Goal: Communication & Community: Share content

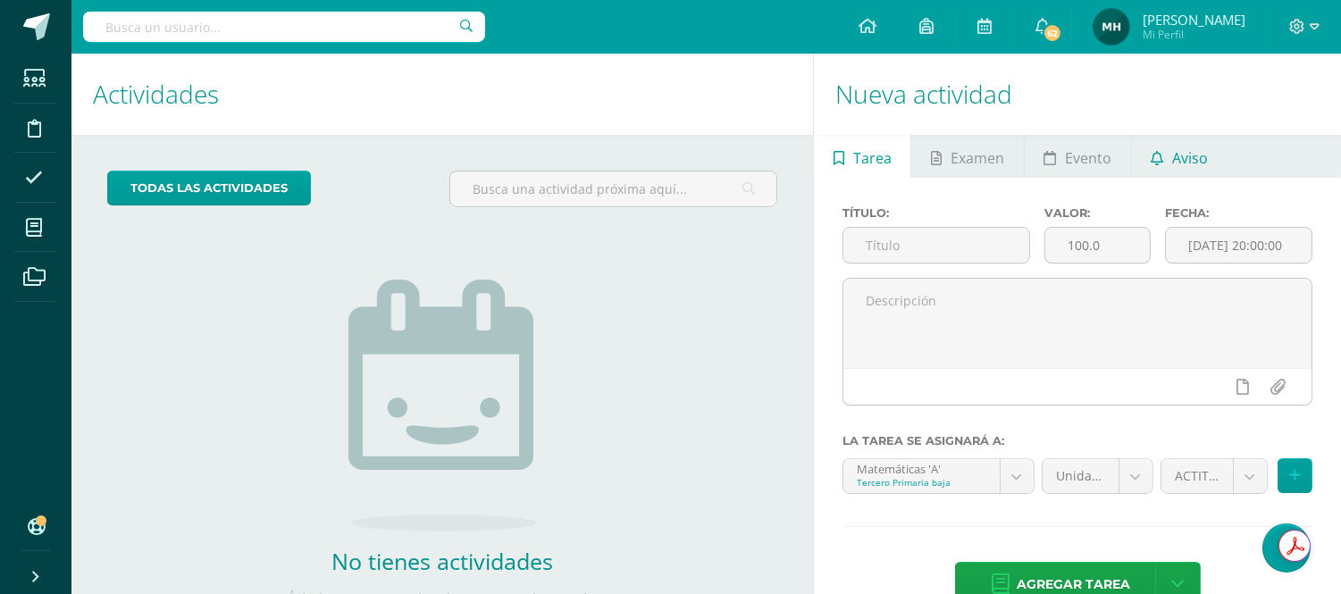
click at [1174, 148] on span "Aviso" at bounding box center [1190, 158] width 36 height 43
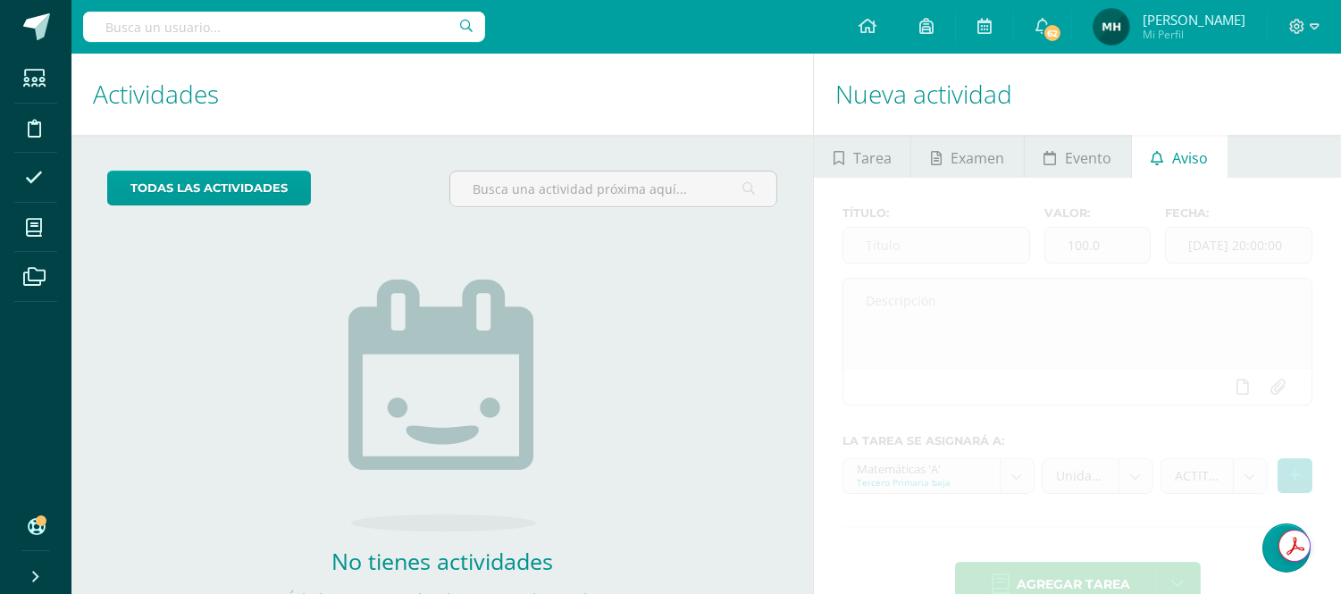
scroll to position [92, 0]
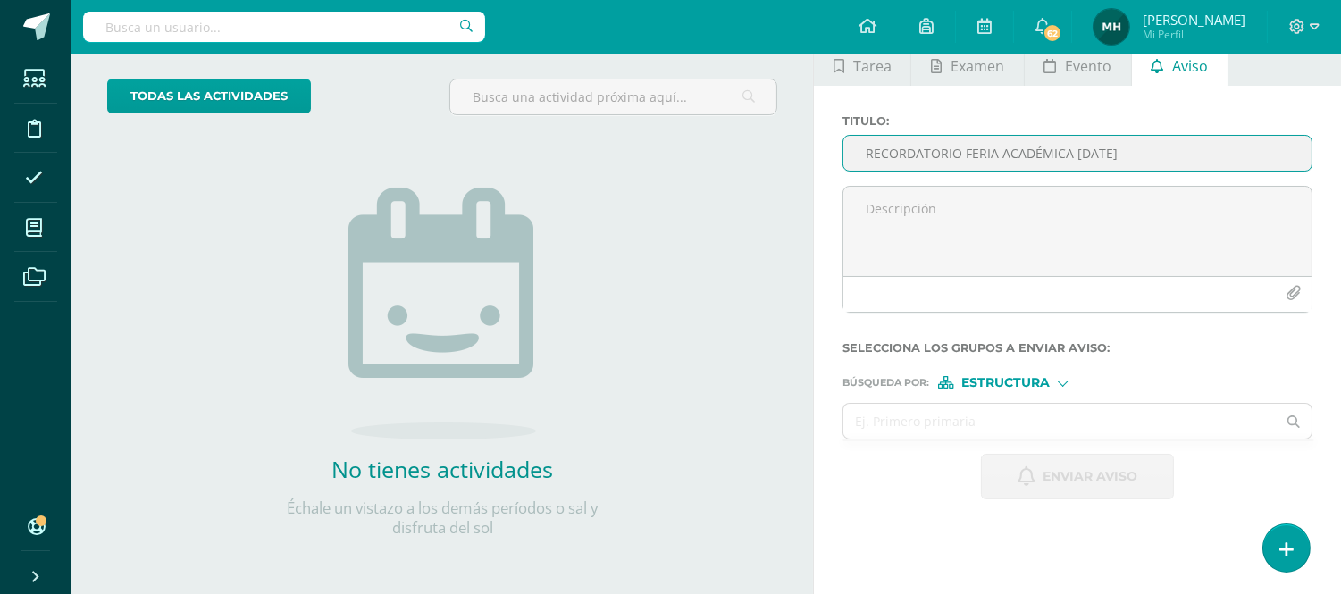
type input "RECORDATORIO FERIA ACADÉMICA [DATE]"
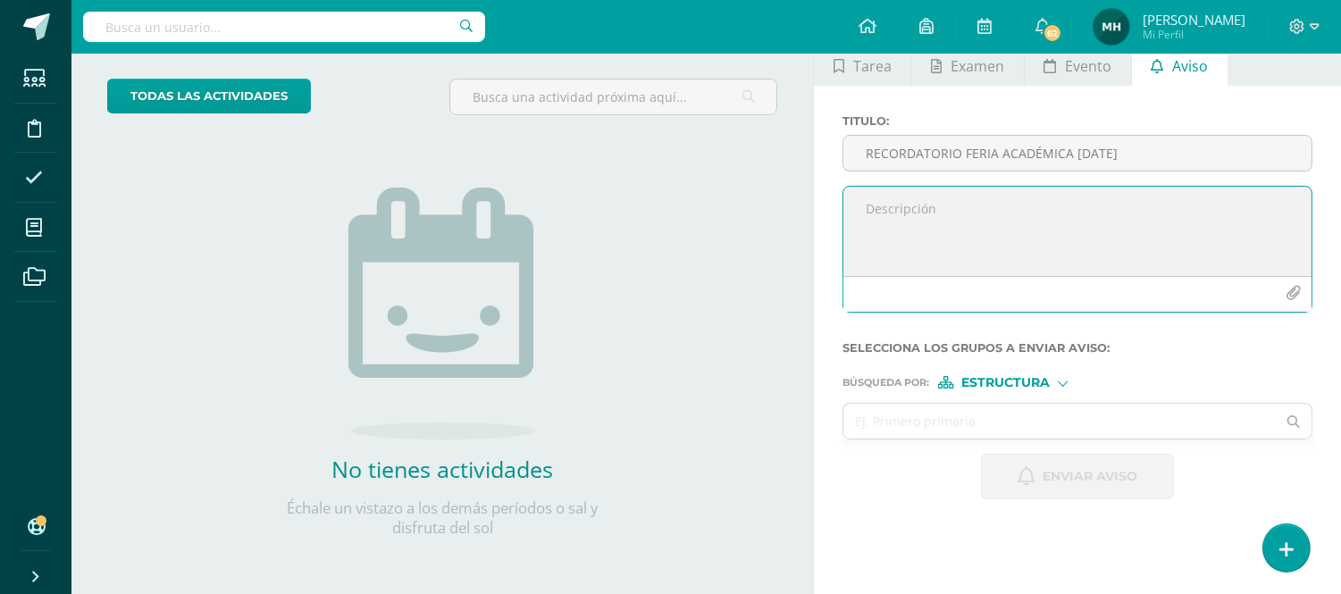
click at [1070, 202] on textarea at bounding box center [1077, 231] width 468 height 89
paste textarea "Loremipsu dolorsit: Ametcon ad elitsed doeius. Tem incididunt utl etdo magnaa e…"
type textarea "Loremipsu dolorsit: Ametcon ad elitsed doeius. Tem incididunt utl etdo magnaa e…"
click at [1030, 380] on span "Estructura" at bounding box center [1005, 383] width 88 height 10
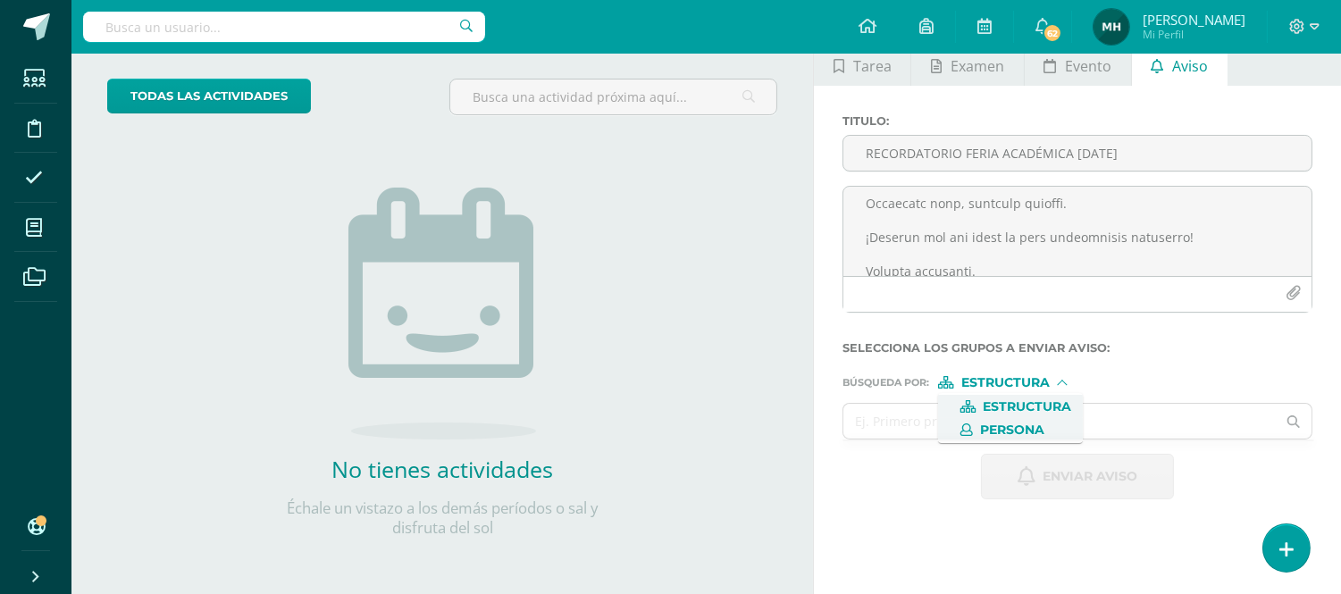
click at [1025, 426] on span "Persona" at bounding box center [1012, 430] width 64 height 10
click at [978, 425] on input "text" at bounding box center [1059, 421] width 432 height 35
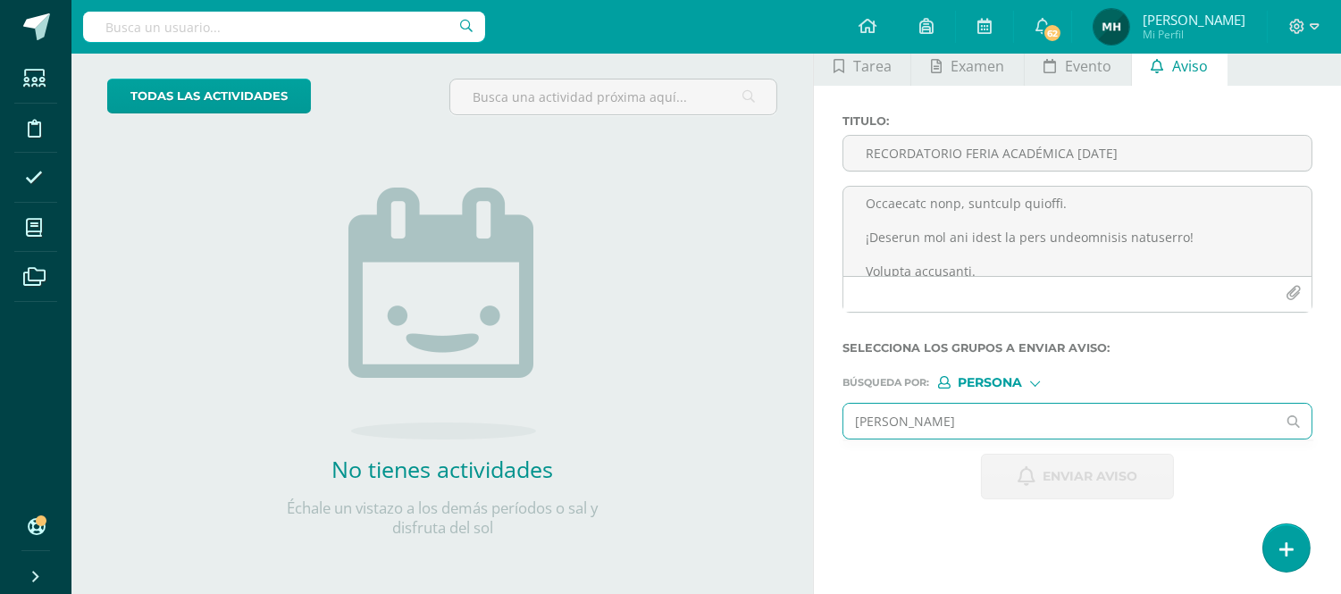
type input "[PERSON_NAME]"
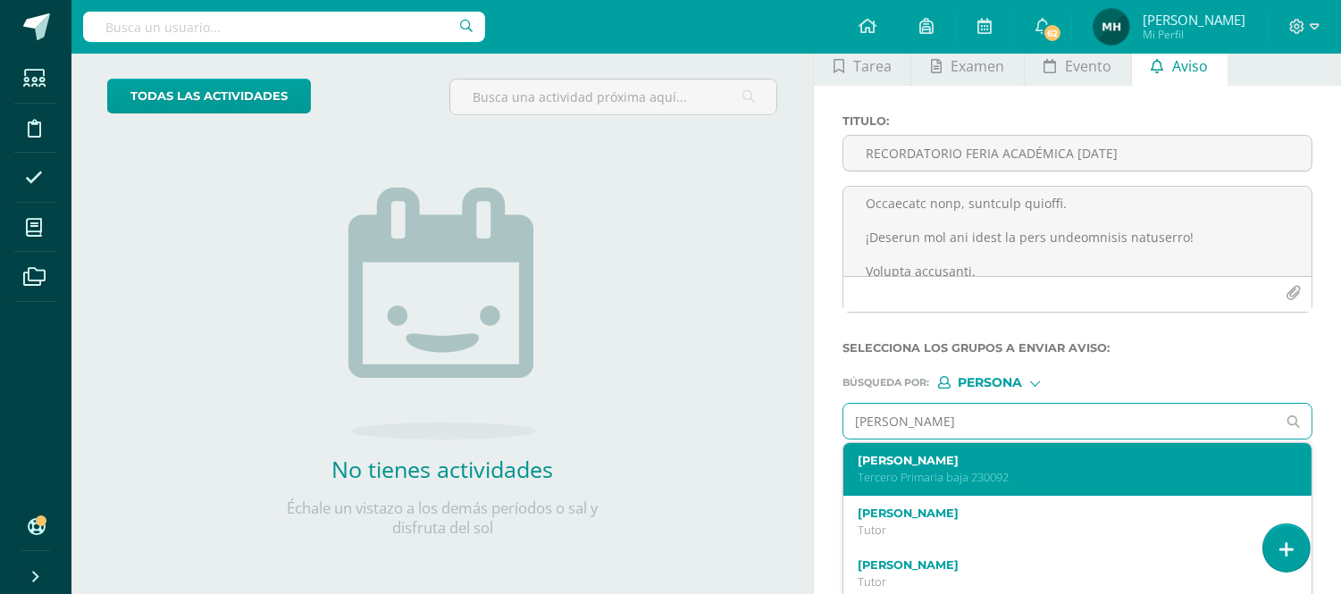
click at [924, 461] on label "[PERSON_NAME]" at bounding box center [1067, 460] width 421 height 13
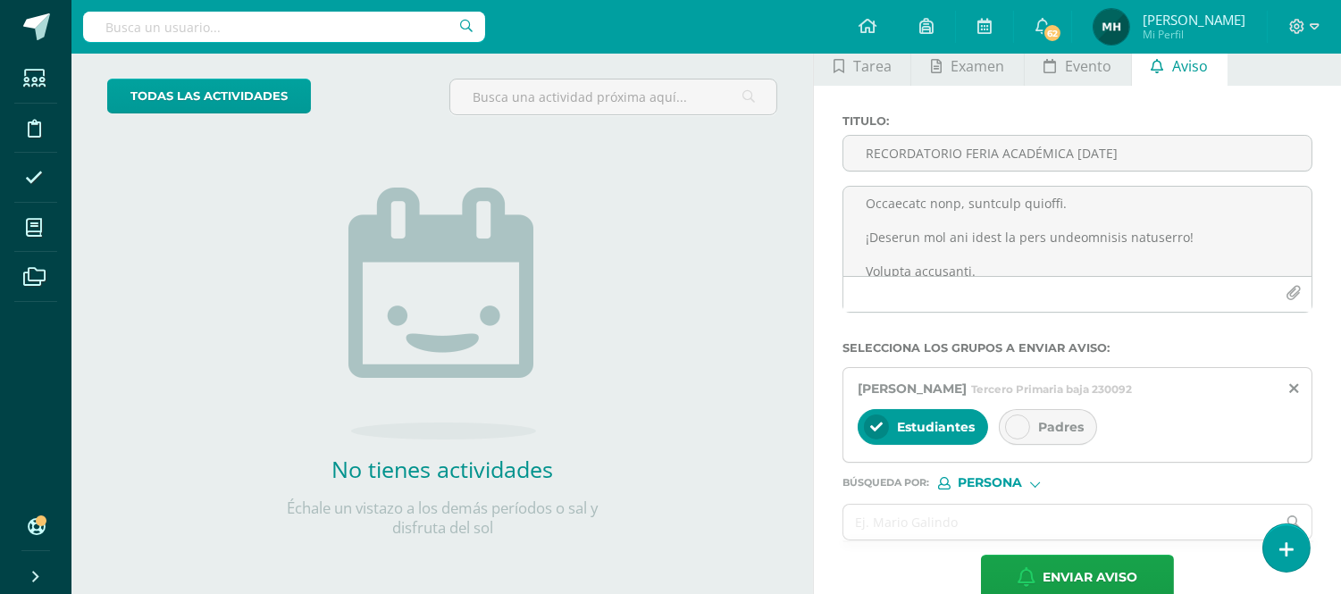
click at [1024, 430] on div at bounding box center [1017, 426] width 25 height 25
click at [975, 540] on ul at bounding box center [1078, 541] width 472 height 2
click at [952, 536] on input "text" at bounding box center [1059, 522] width 432 height 35
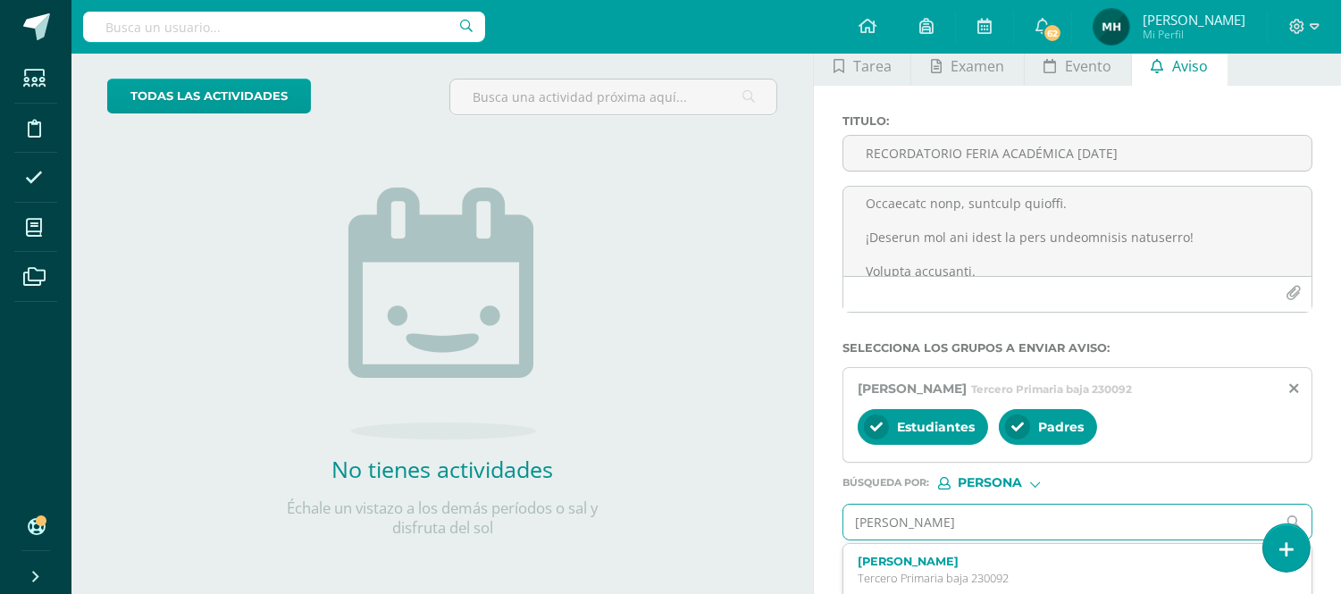
type input "[PERSON_NAME]"
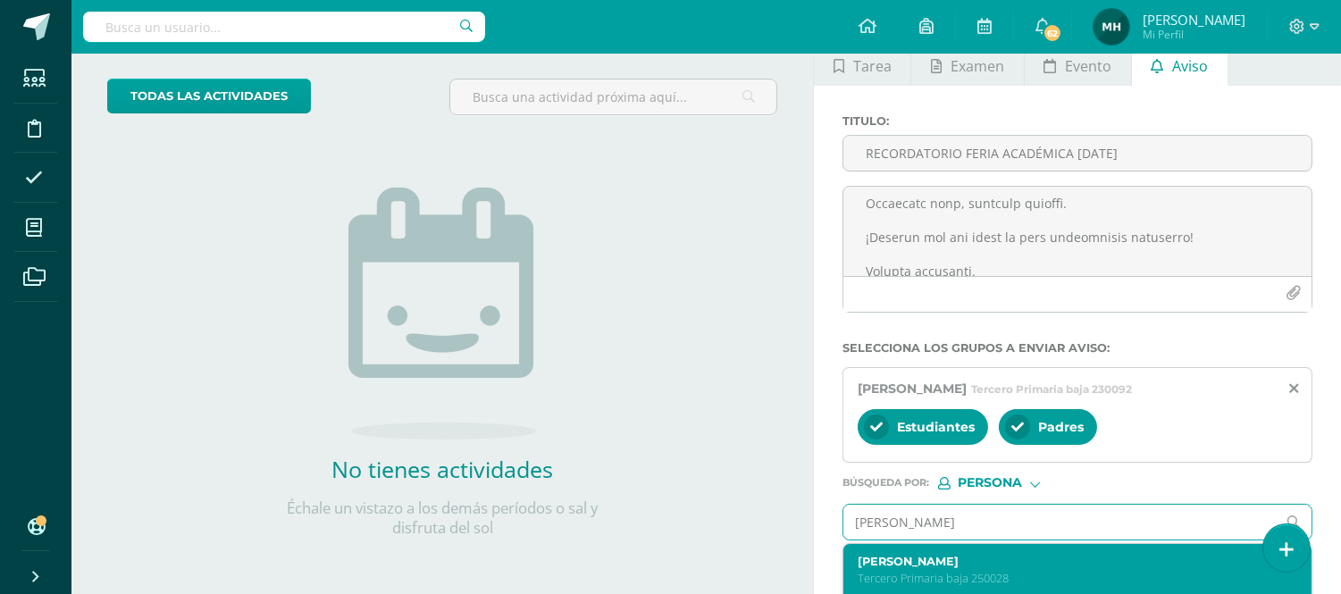
click at [952, 559] on label "[PERSON_NAME]" at bounding box center [1067, 561] width 421 height 13
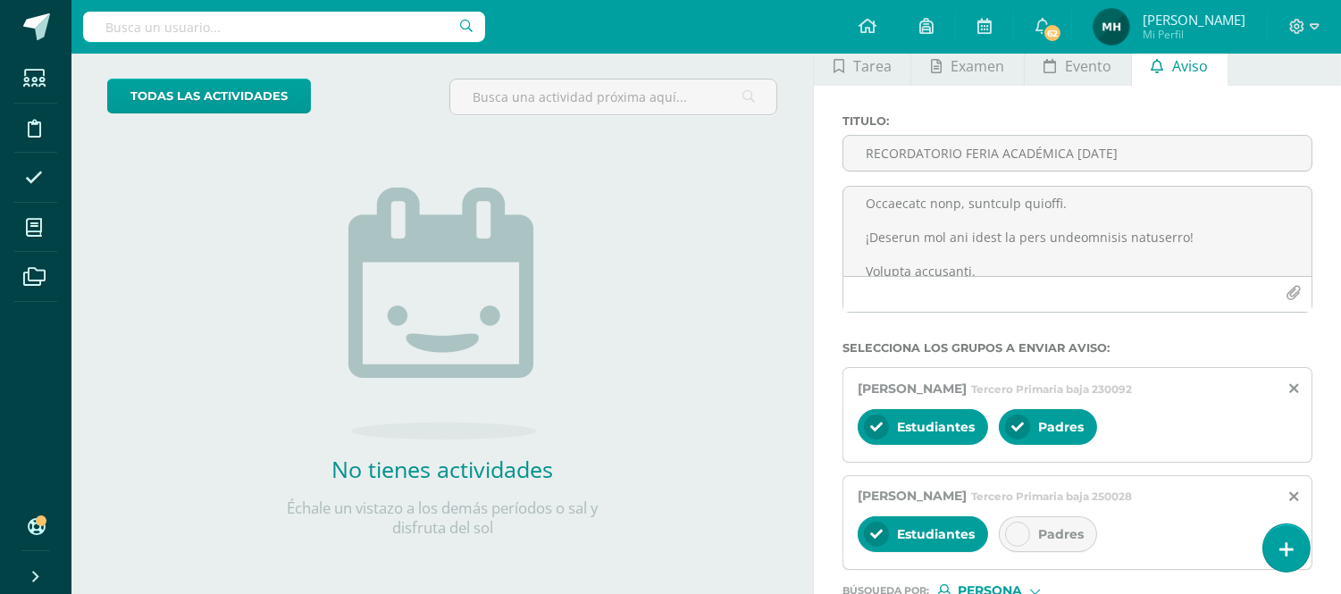
click at [1009, 540] on div at bounding box center [1017, 534] width 25 height 25
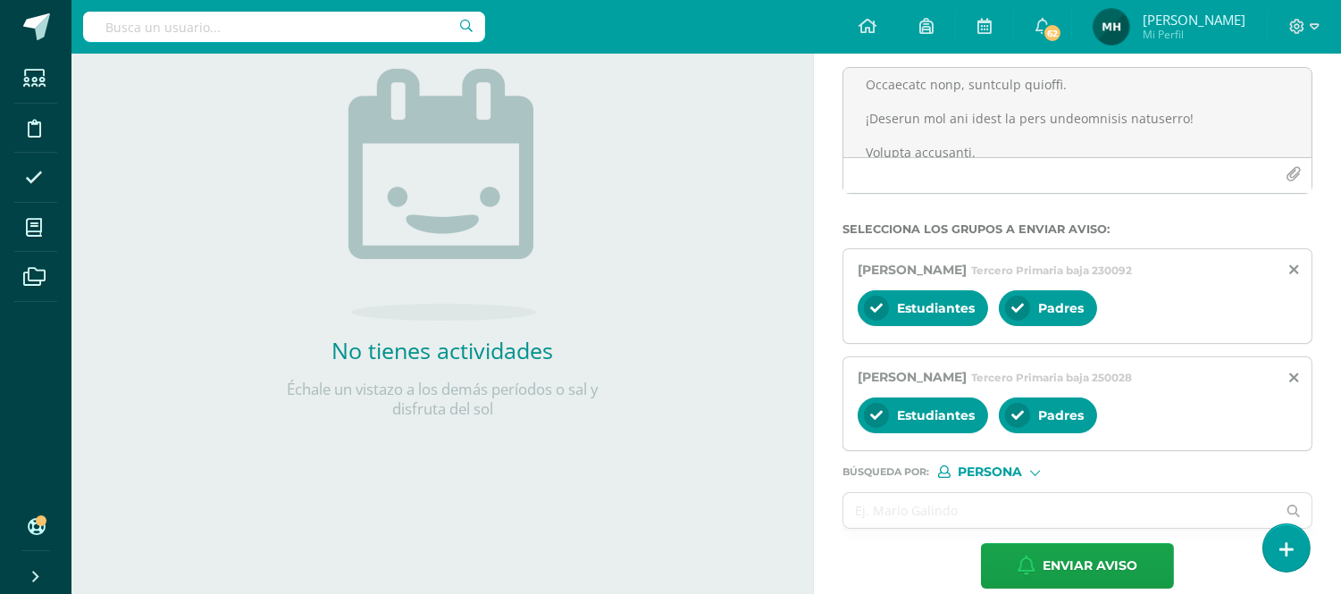
scroll to position [236, 0]
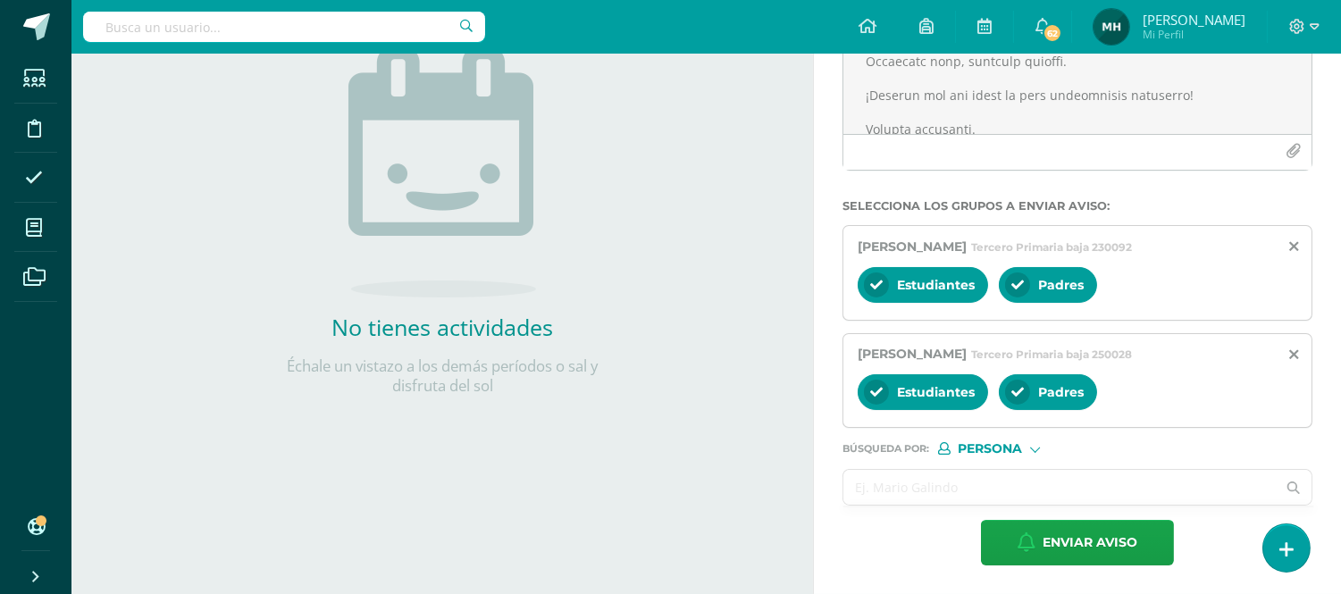
click at [943, 477] on input "text" at bounding box center [1059, 487] width 432 height 35
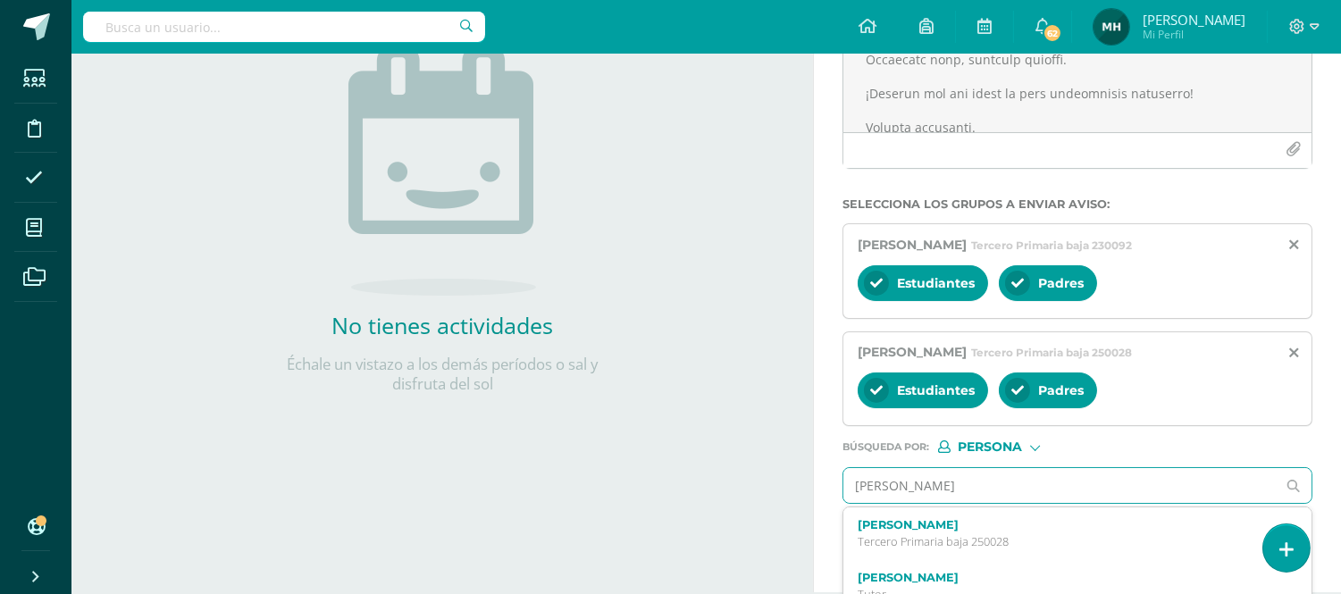
type input "[PERSON_NAME]"
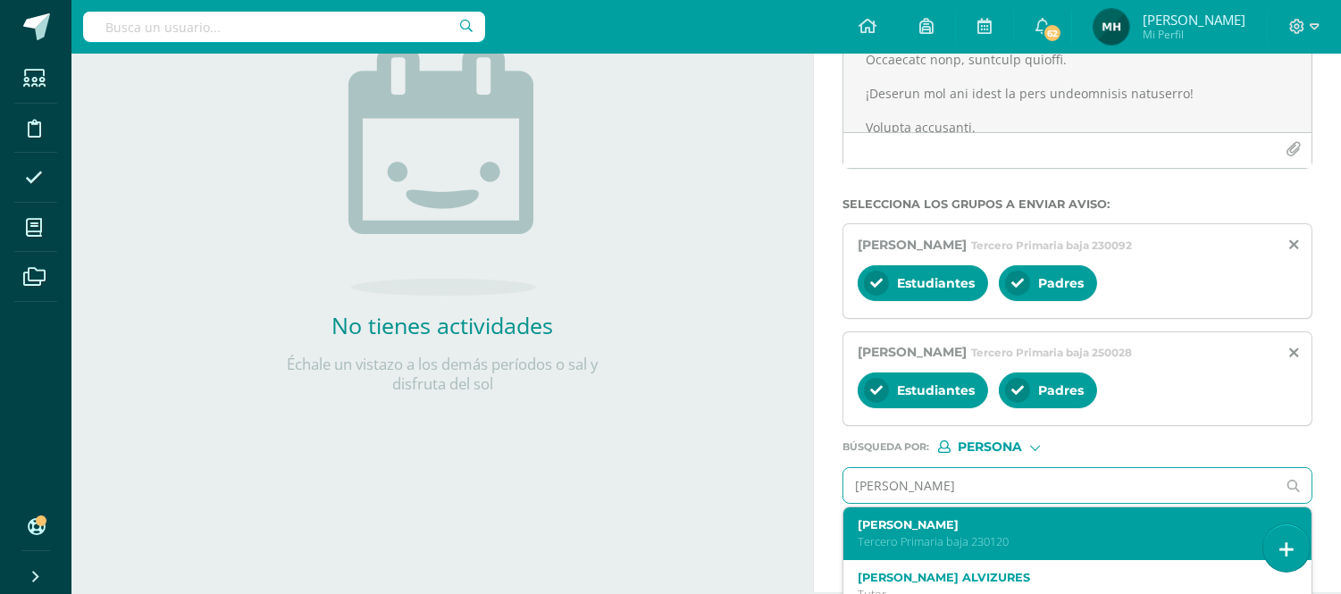
click at [950, 524] on label "[PERSON_NAME]" at bounding box center [1067, 524] width 421 height 13
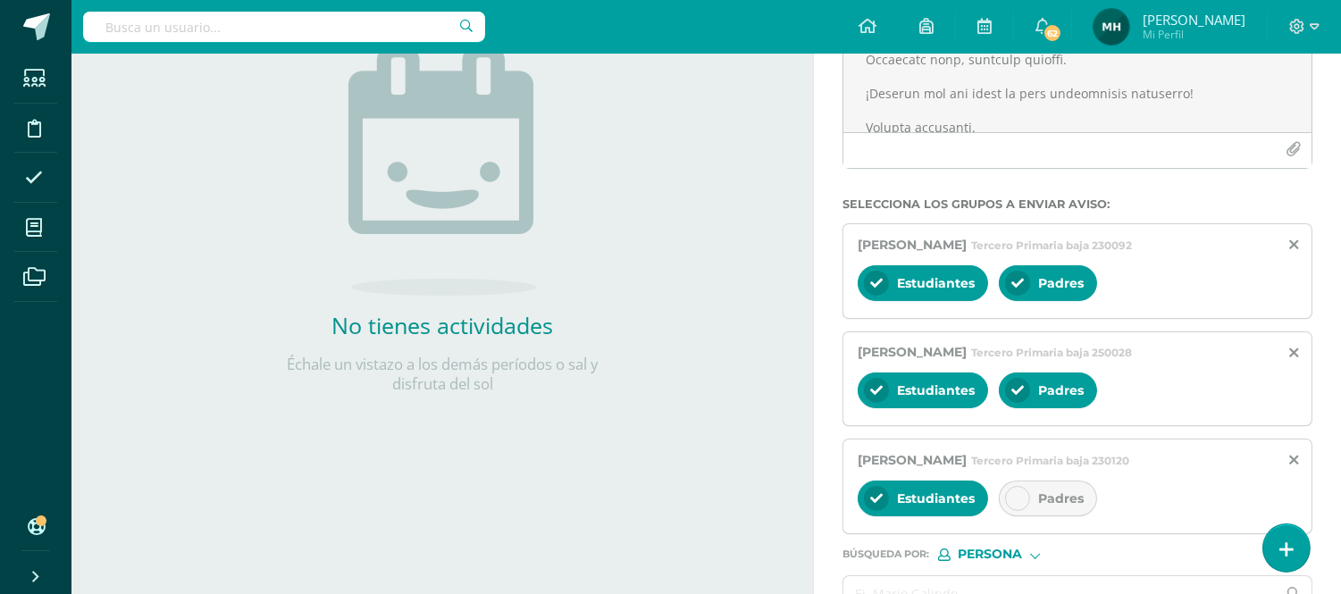
click at [1009, 506] on div at bounding box center [1017, 498] width 25 height 25
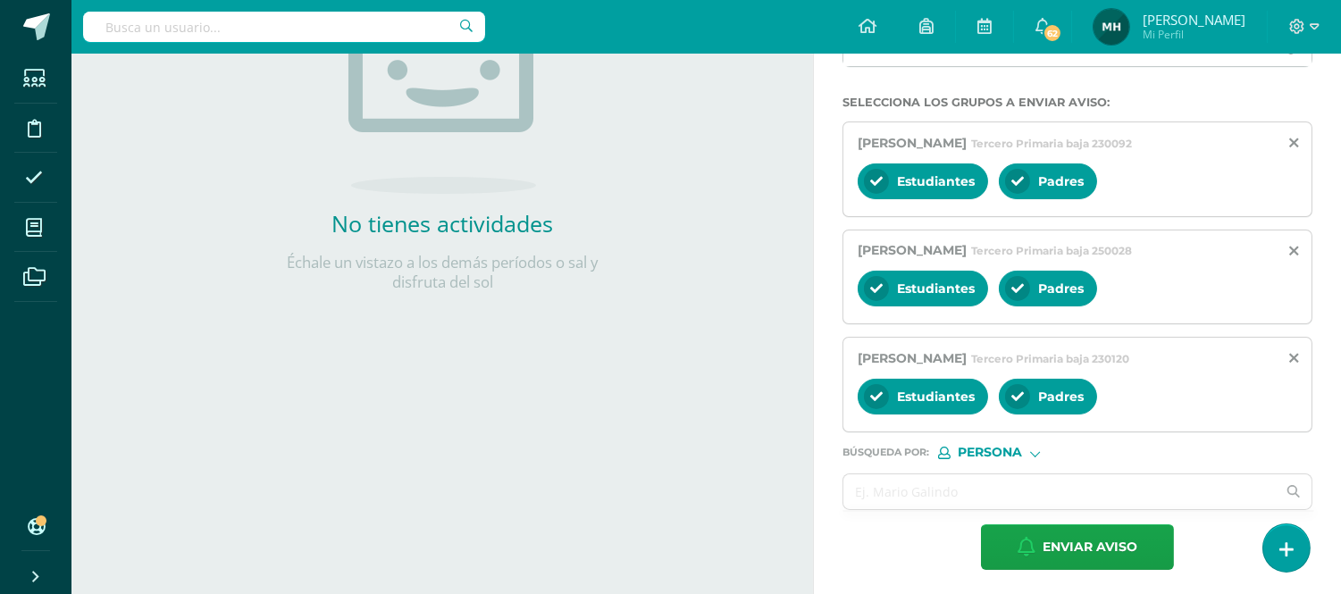
scroll to position [343, 0]
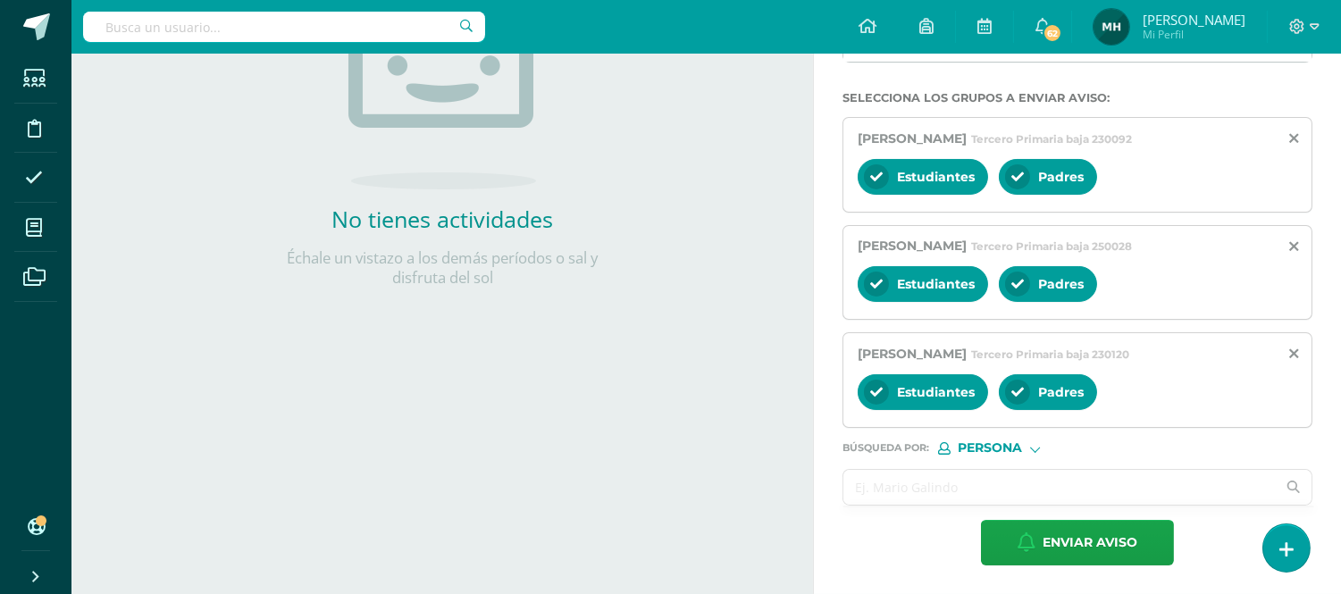
click at [881, 487] on input "text" at bounding box center [1059, 487] width 432 height 35
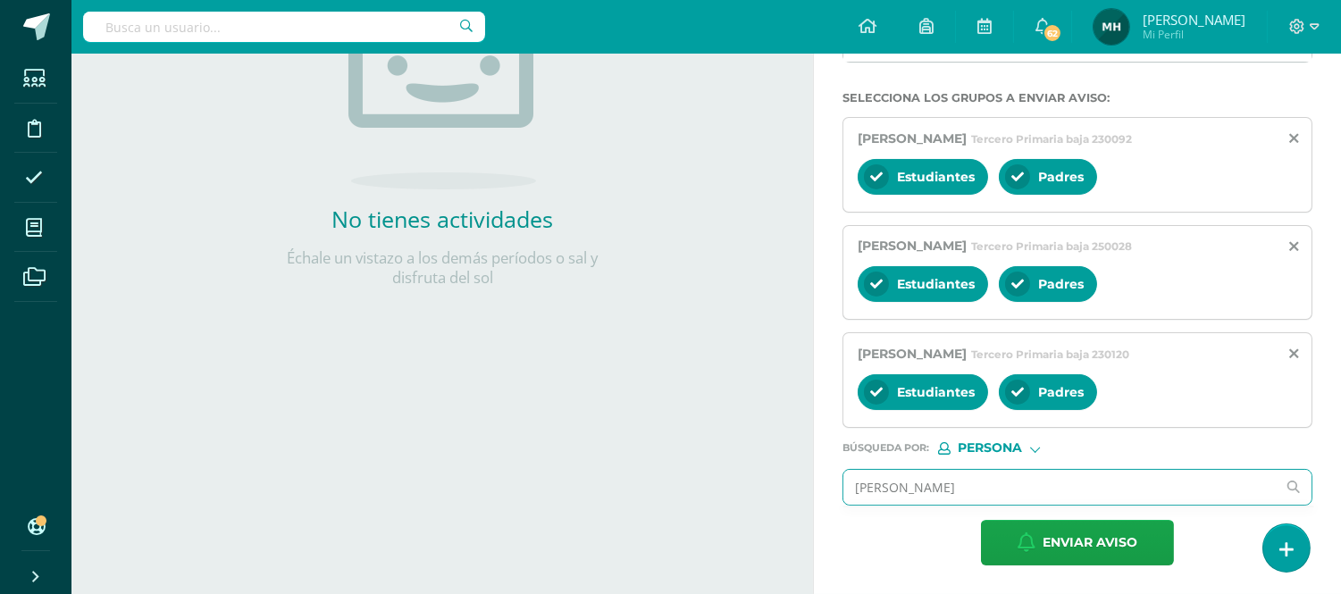
type input "[PERSON_NAME]"
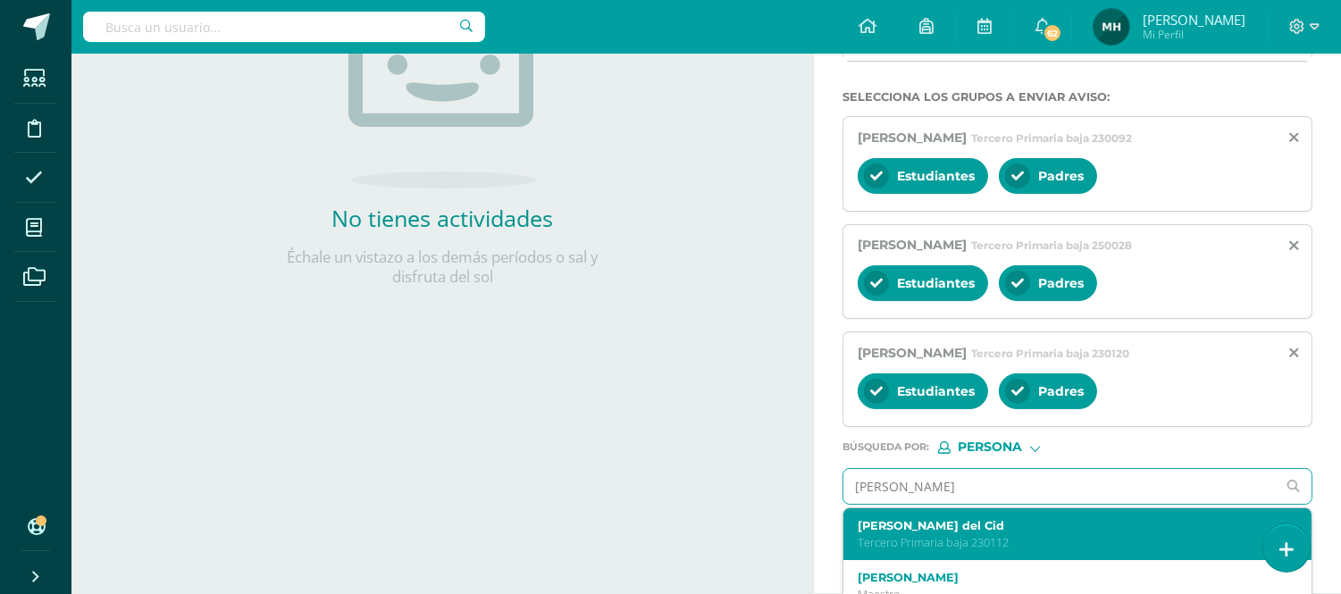
click at [885, 548] on p "Tercero Primaria baja 230112" at bounding box center [1067, 542] width 421 height 15
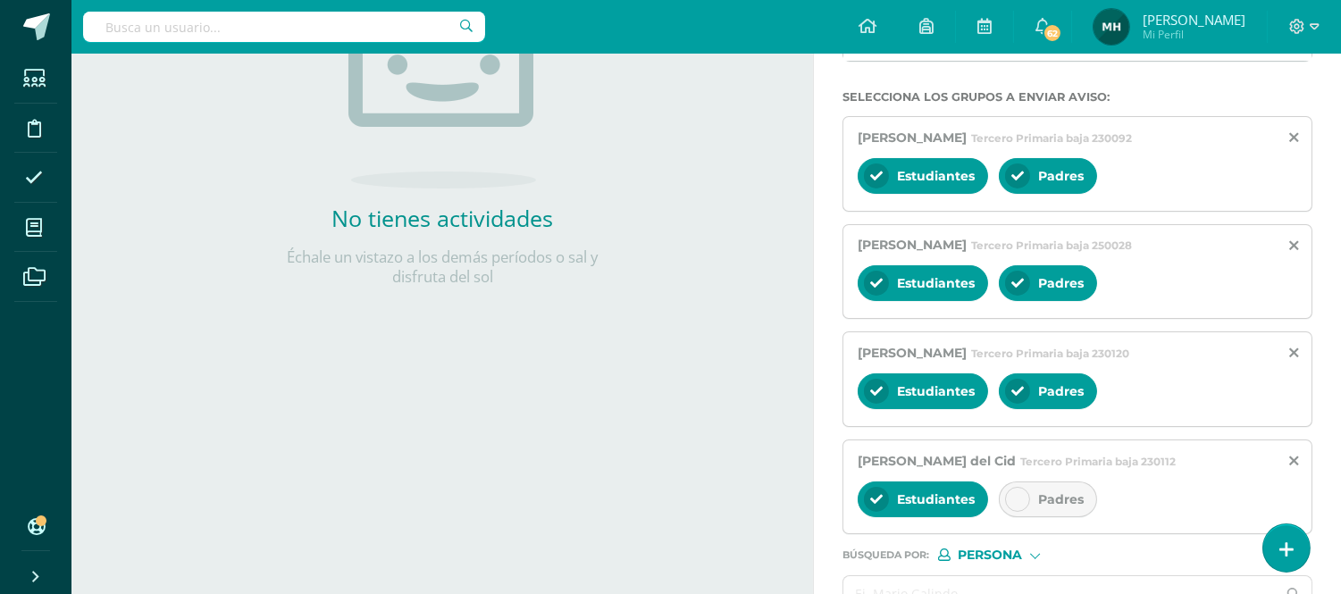
click at [1024, 497] on div at bounding box center [1017, 499] width 25 height 25
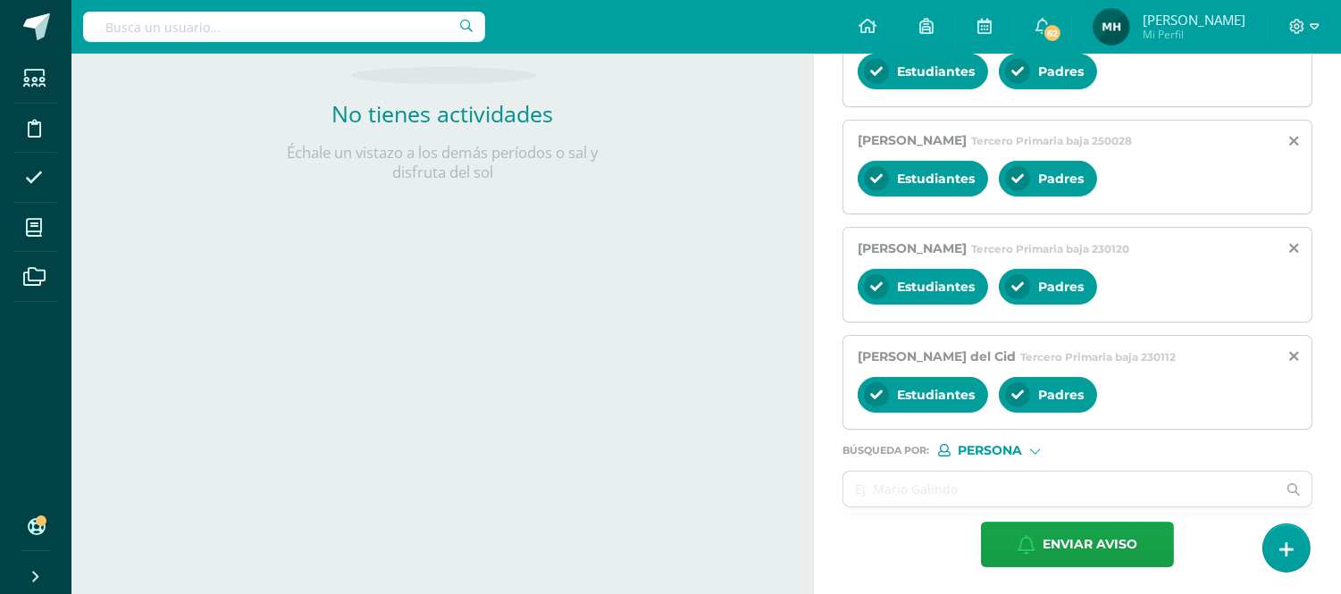
scroll to position [451, 0]
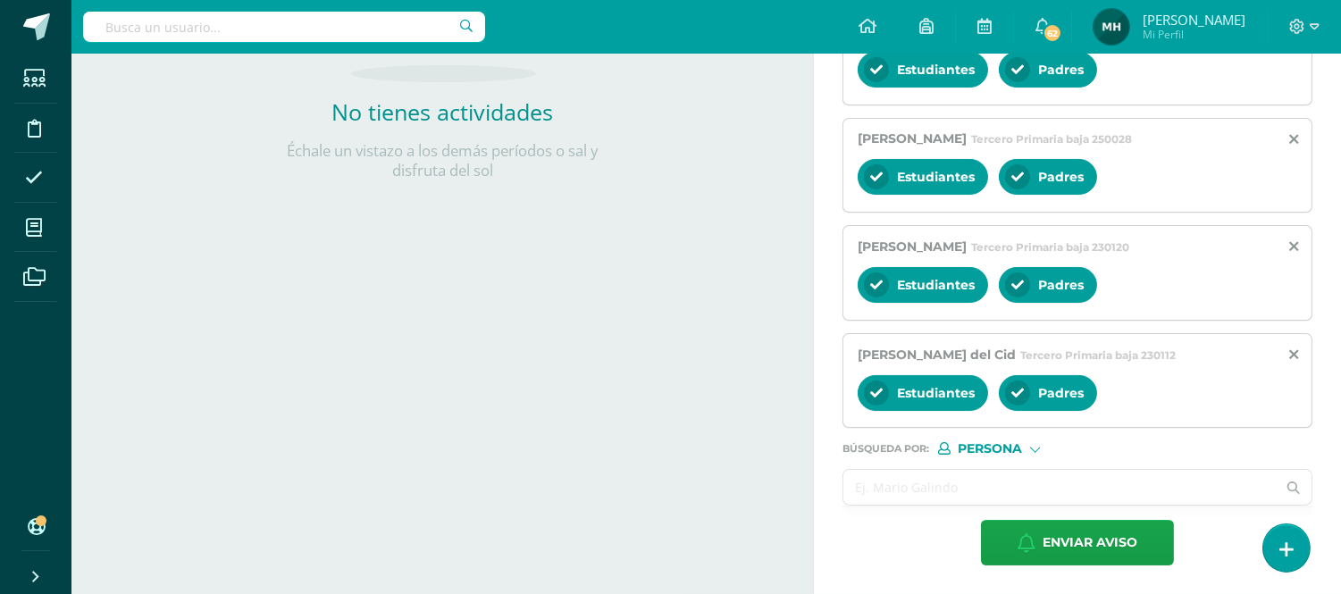
click at [961, 486] on input "text" at bounding box center [1059, 487] width 432 height 35
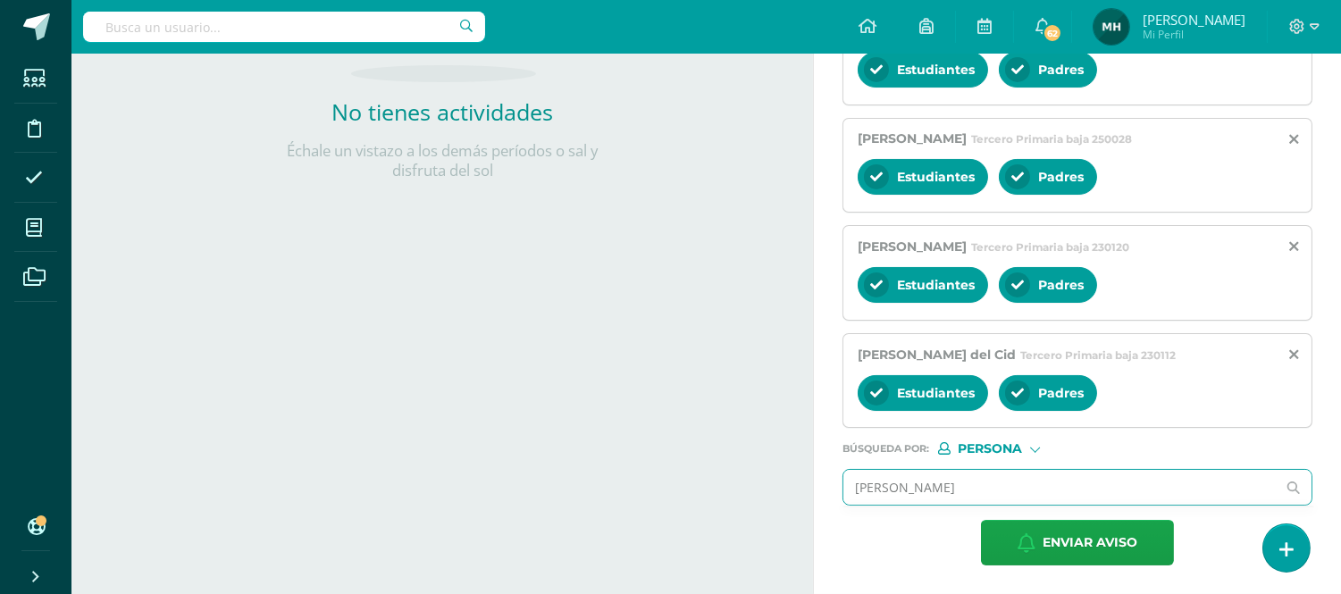
type input "[PERSON_NAME]"
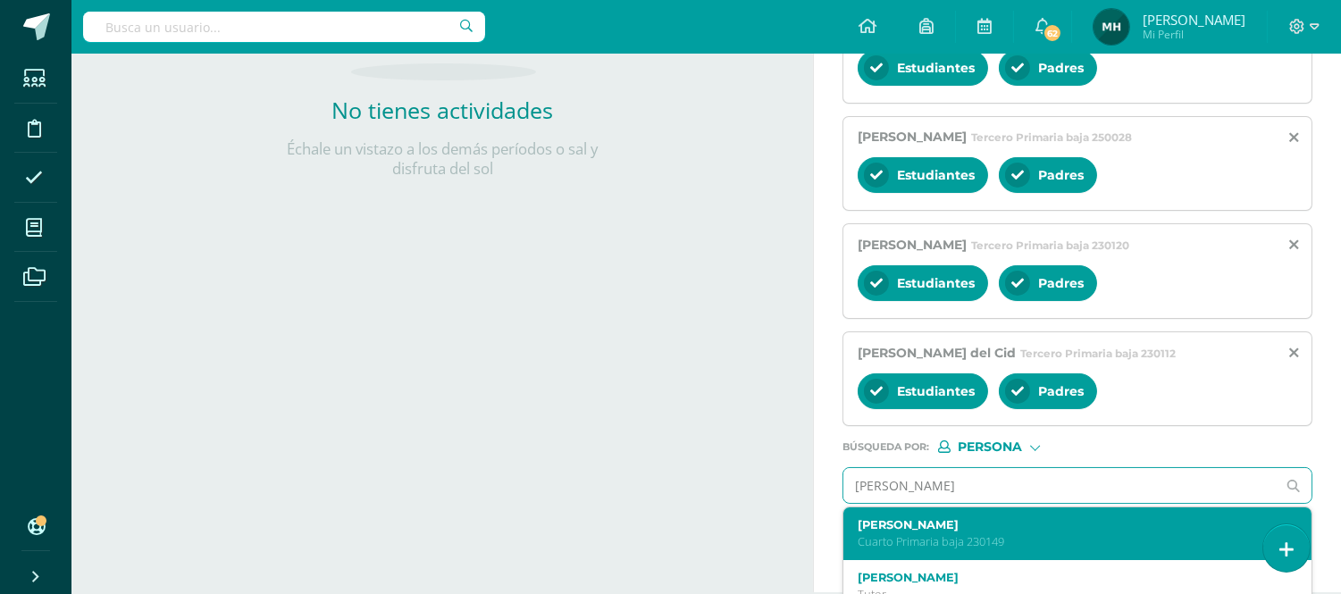
click at [961, 516] on div "[PERSON_NAME] Primaria baja 230149" at bounding box center [1077, 533] width 468 height 53
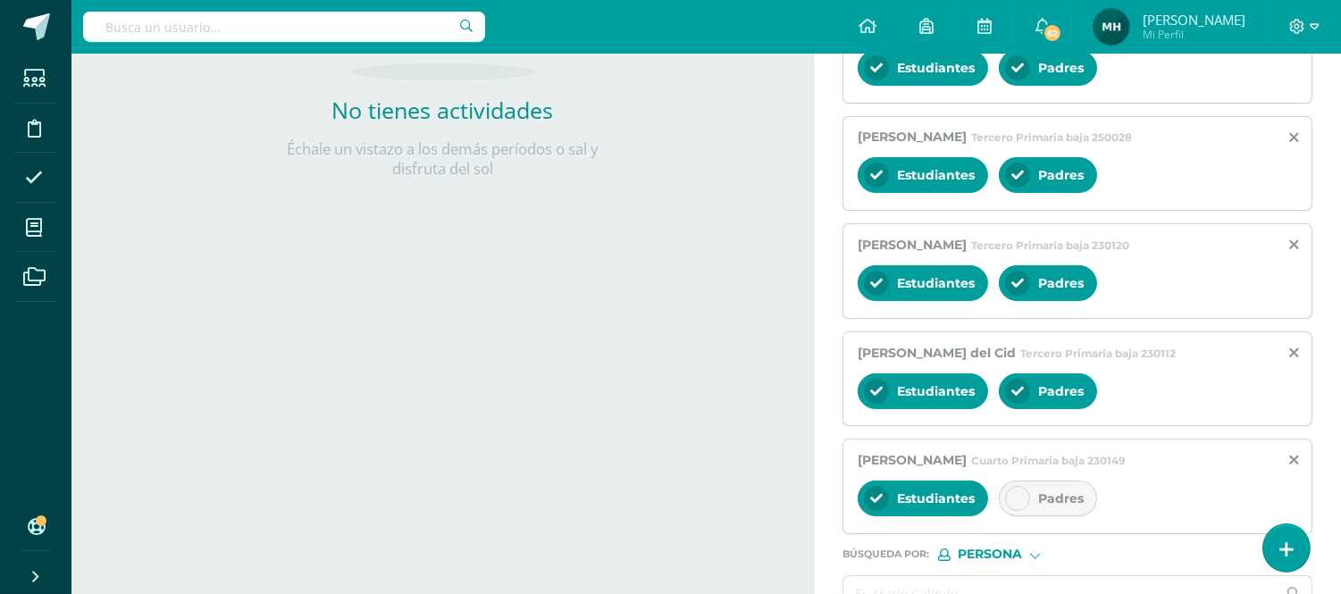
click at [1019, 505] on icon at bounding box center [1017, 498] width 13 height 13
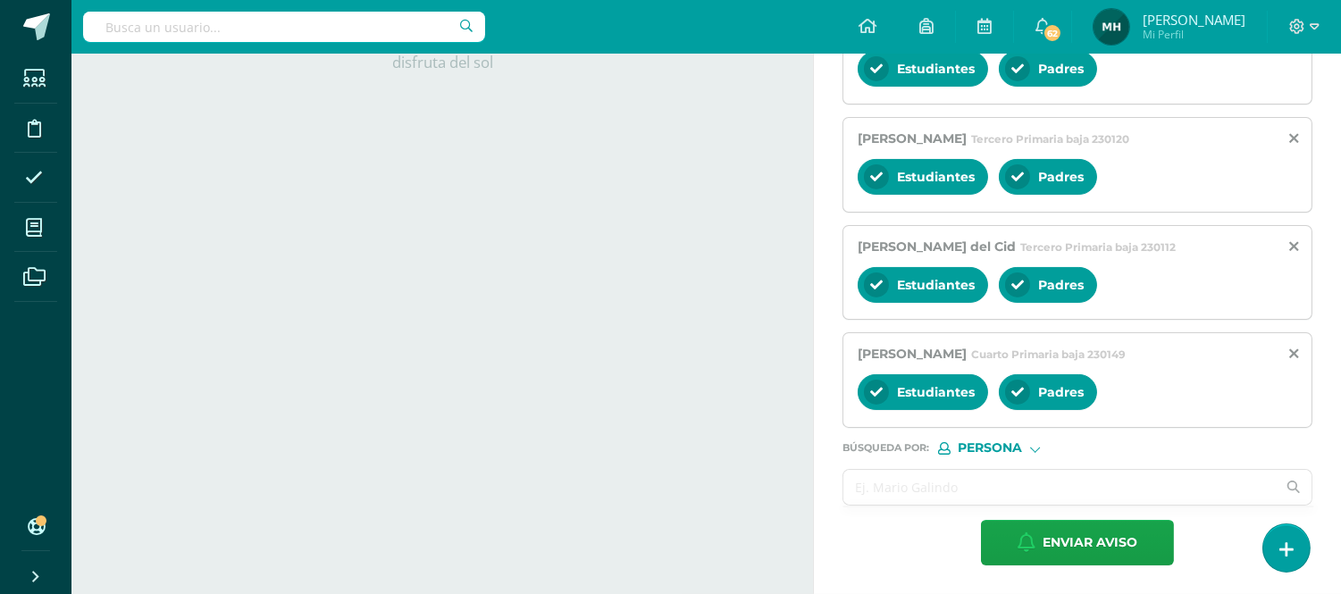
scroll to position [559, 0]
click at [1029, 485] on input "text" at bounding box center [1059, 487] width 432 height 35
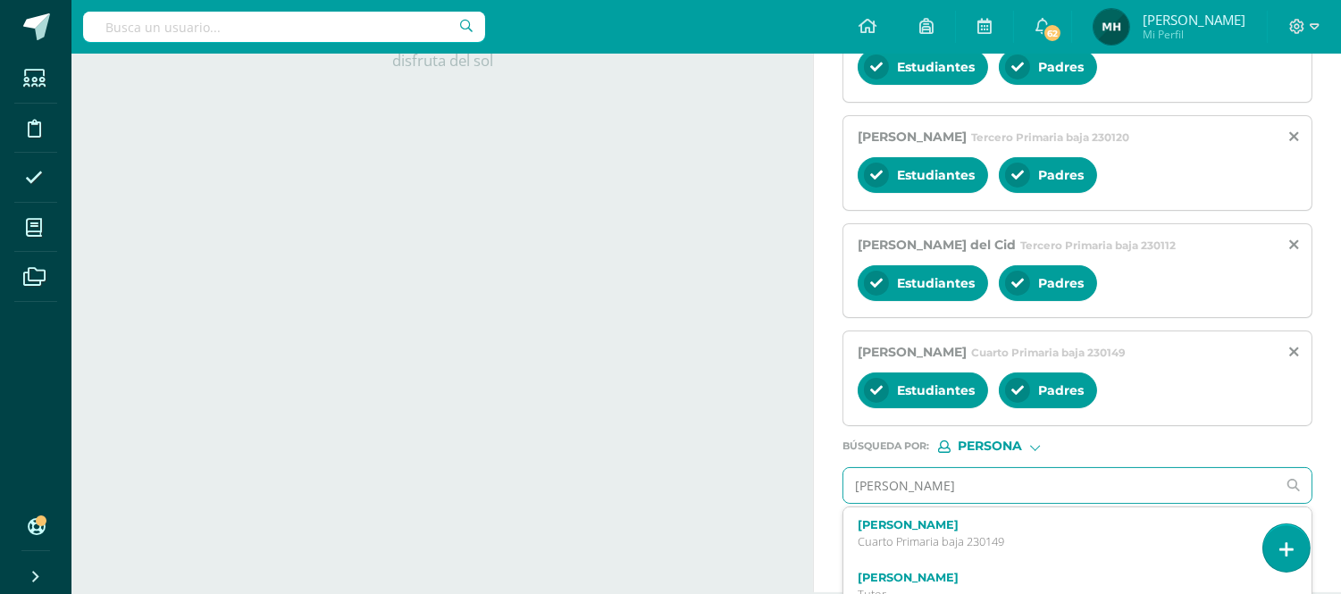
type input "[PERSON_NAME]"
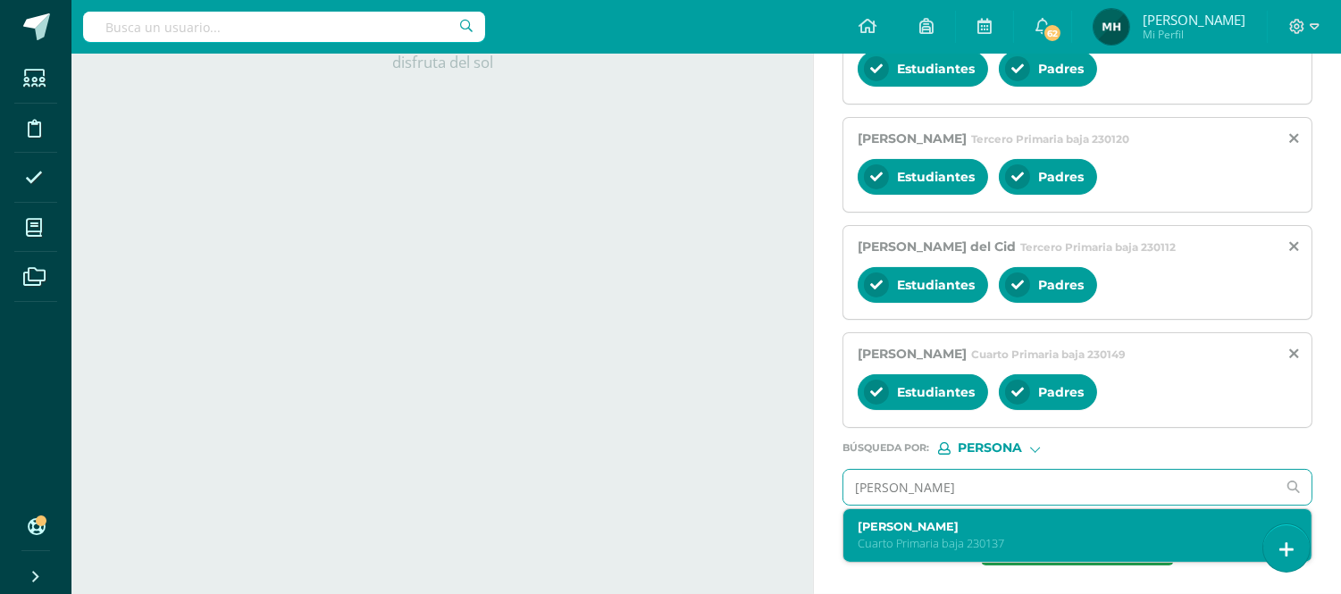
click at [1015, 520] on label "[PERSON_NAME]" at bounding box center [1067, 526] width 421 height 13
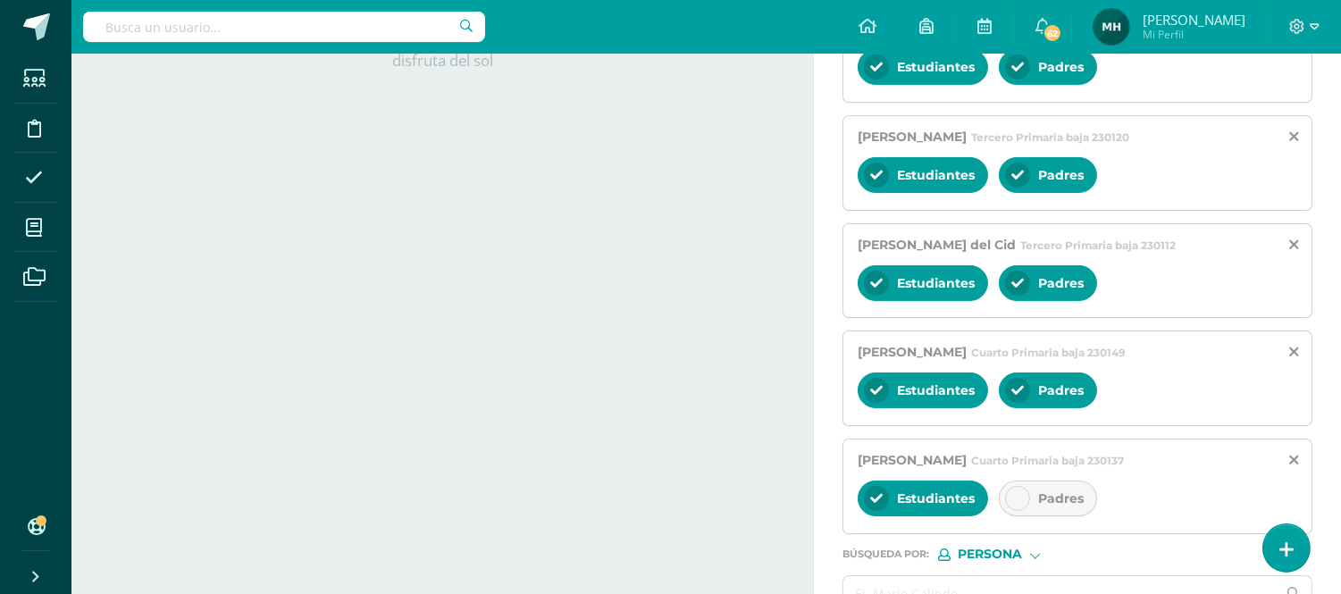
click at [1019, 505] on icon at bounding box center [1017, 498] width 13 height 13
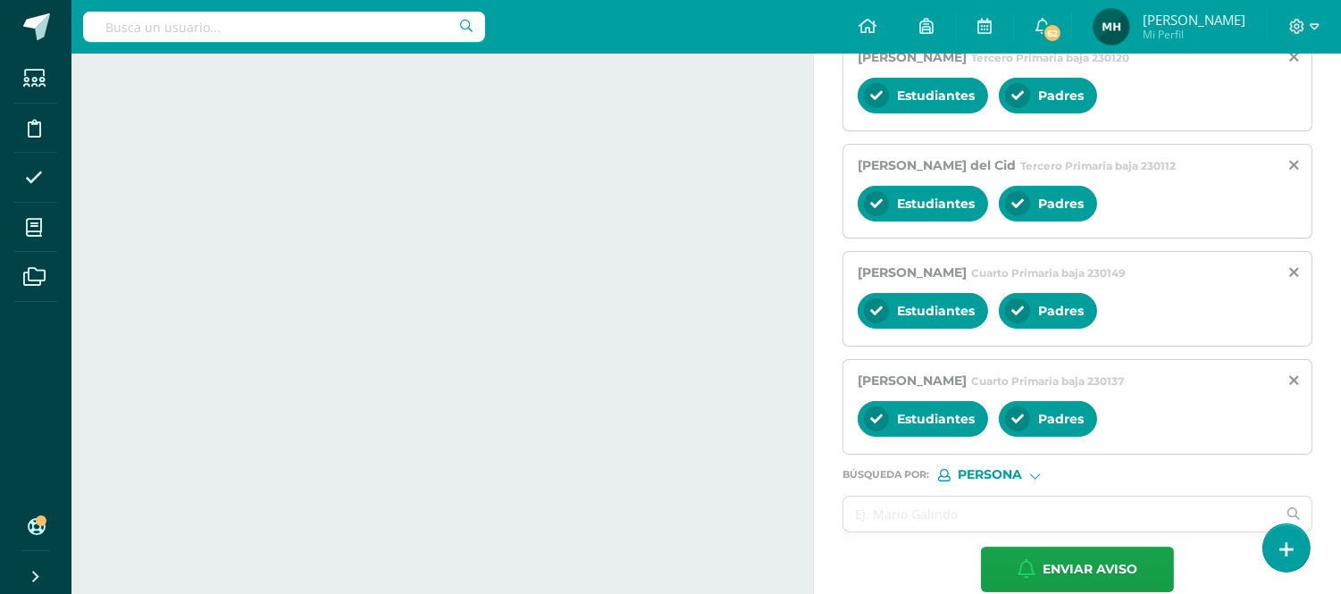
scroll to position [667, 0]
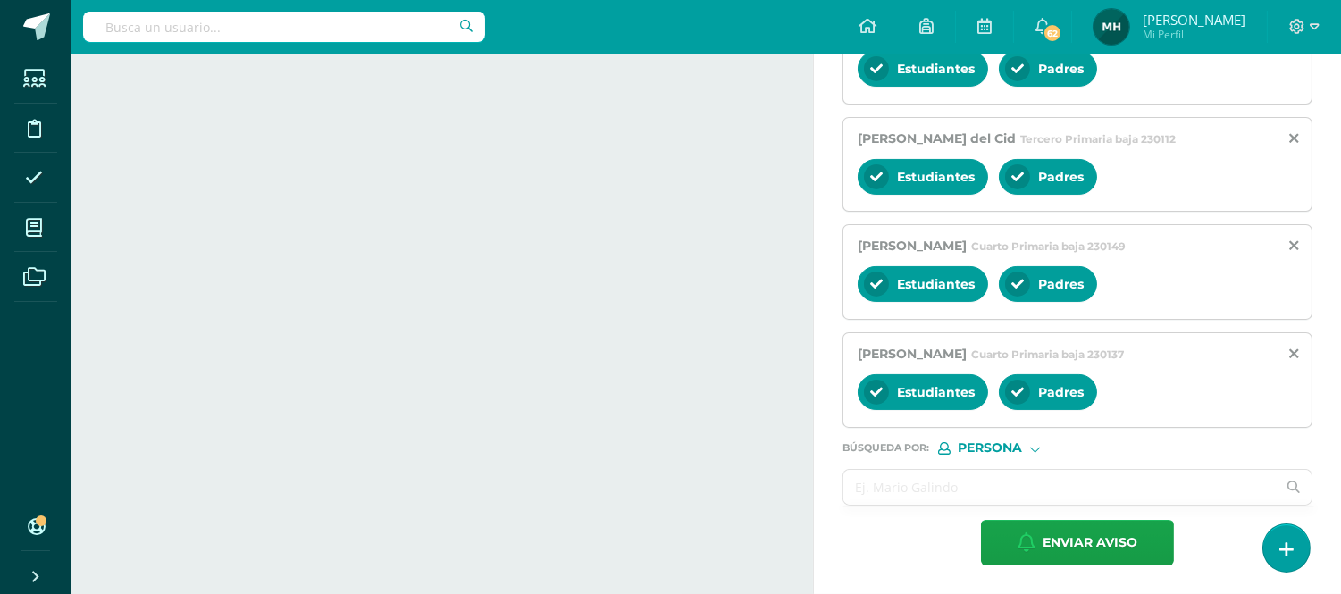
click at [976, 482] on input "text" at bounding box center [1059, 487] width 432 height 35
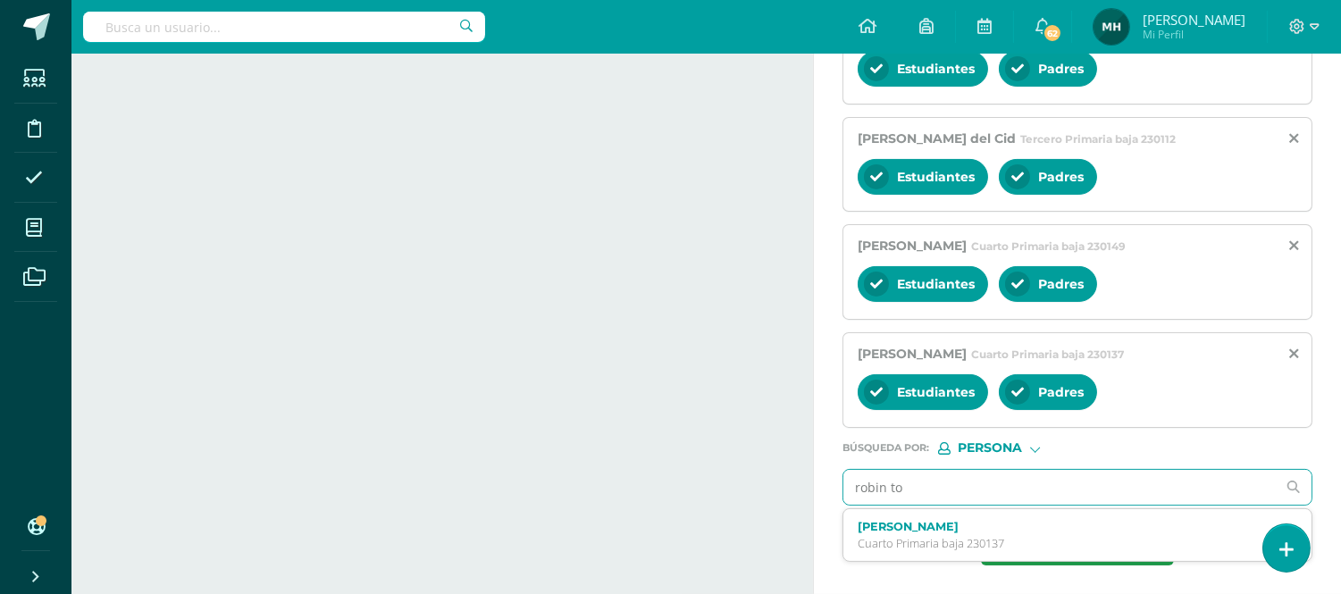
type input "robin tot"
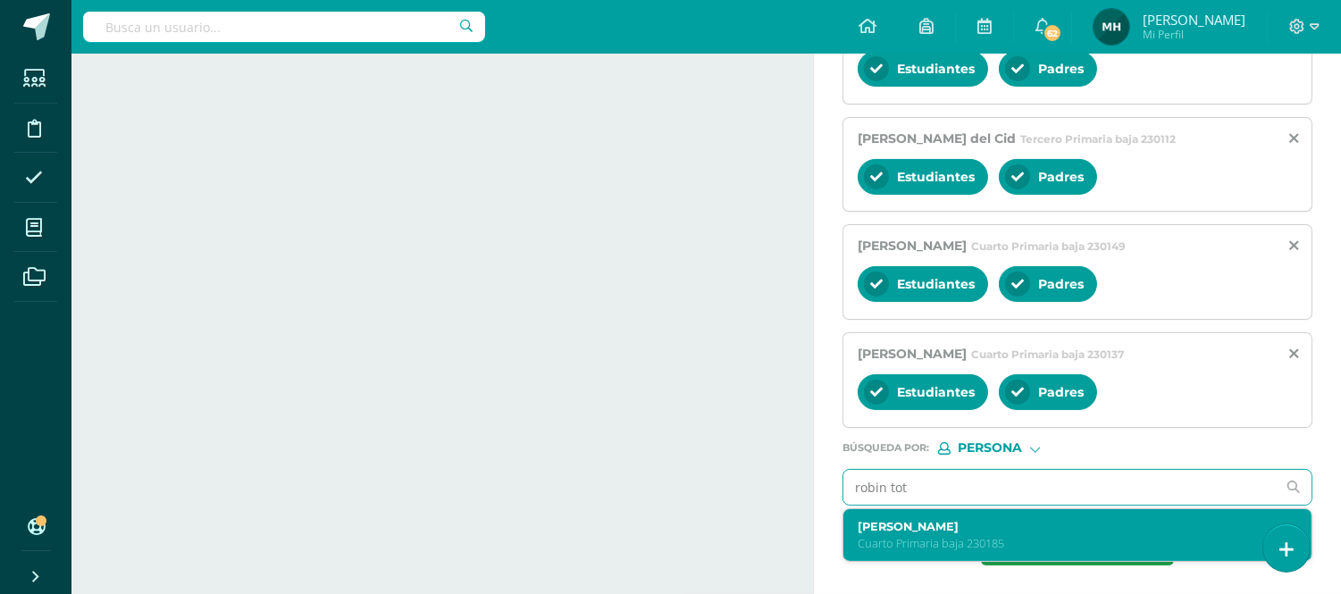
click at [971, 518] on div "[PERSON_NAME] Tot [PERSON_NAME] Primaria baja 230185" at bounding box center [1077, 535] width 468 height 53
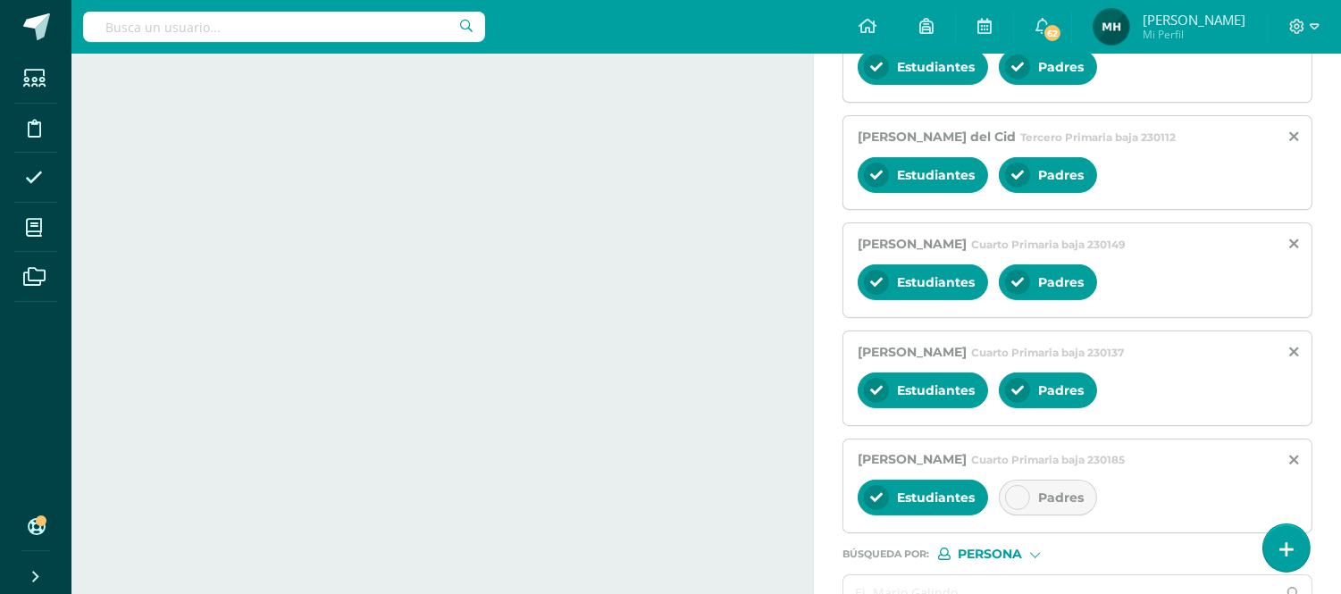
click at [1014, 502] on icon at bounding box center [1017, 497] width 13 height 13
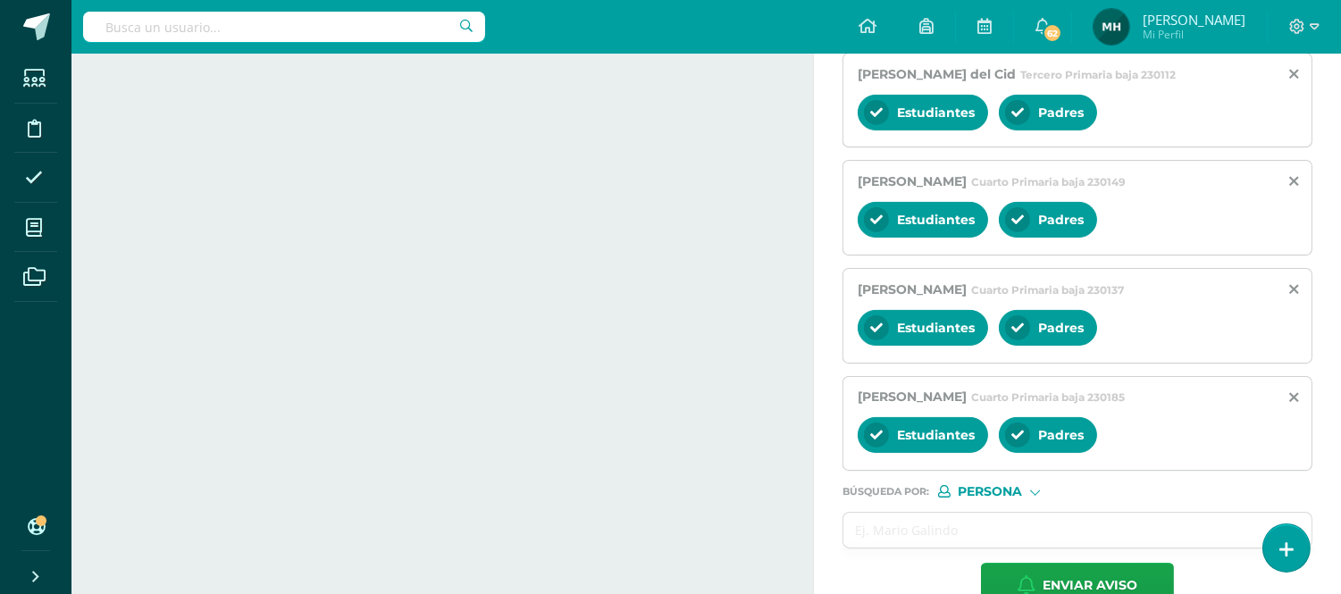
scroll to position [747, 0]
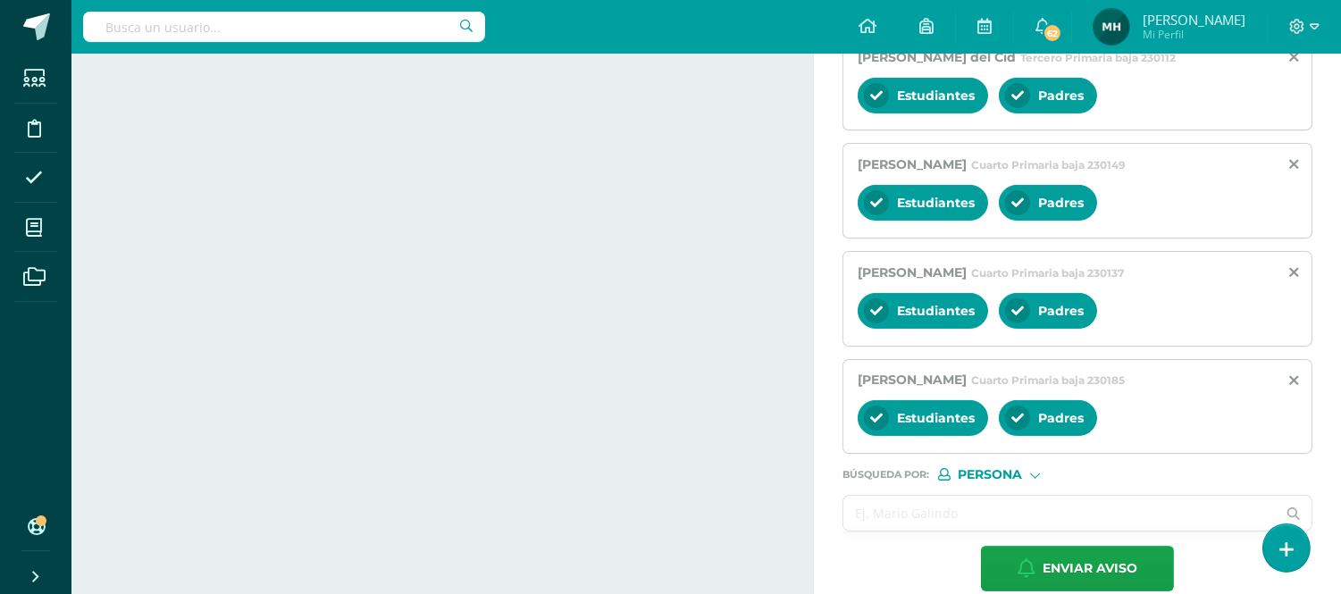
click at [1040, 507] on input "text" at bounding box center [1059, 513] width 432 height 35
click at [1041, 507] on input "[PERSON_NAME]" at bounding box center [1059, 513] width 432 height 35
type input "[PERSON_NAME]"
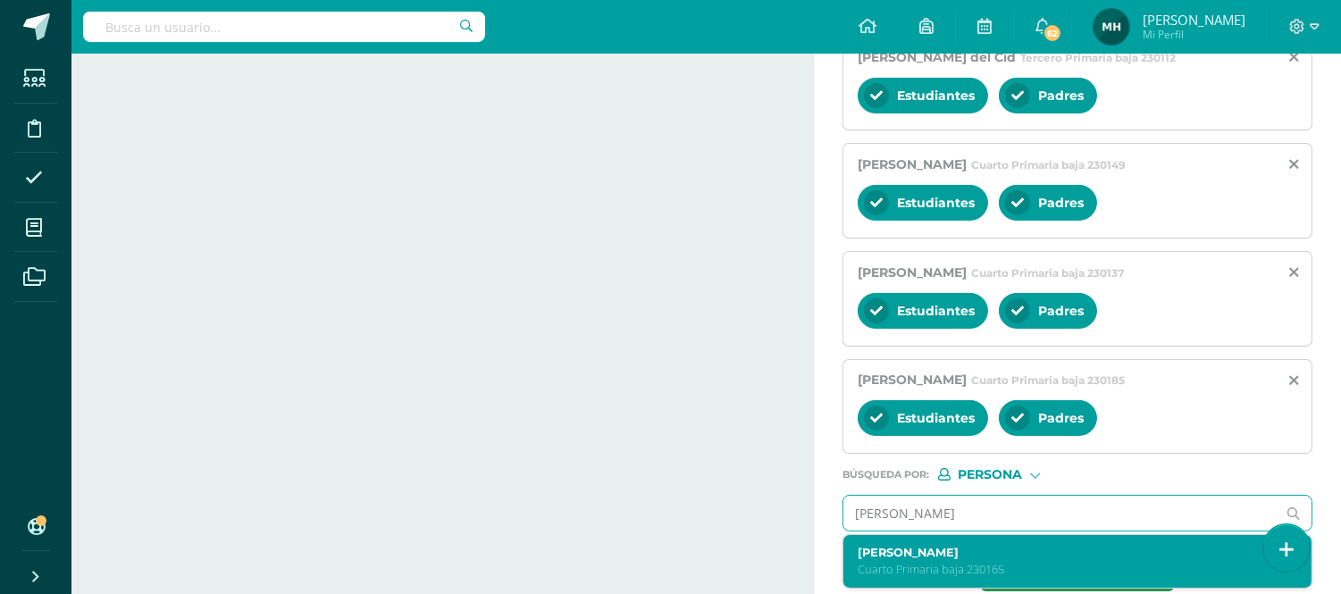
click at [1042, 557] on label "[PERSON_NAME]" at bounding box center [1067, 552] width 421 height 13
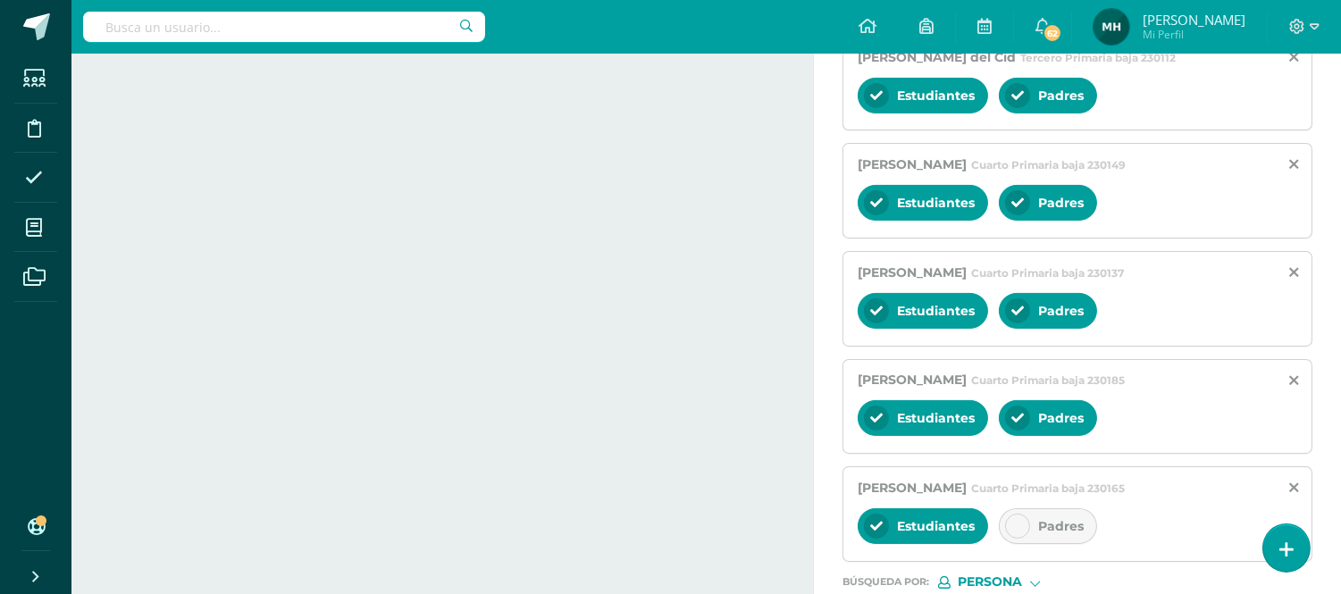
click at [1031, 524] on div "Padres" at bounding box center [1048, 526] width 98 height 36
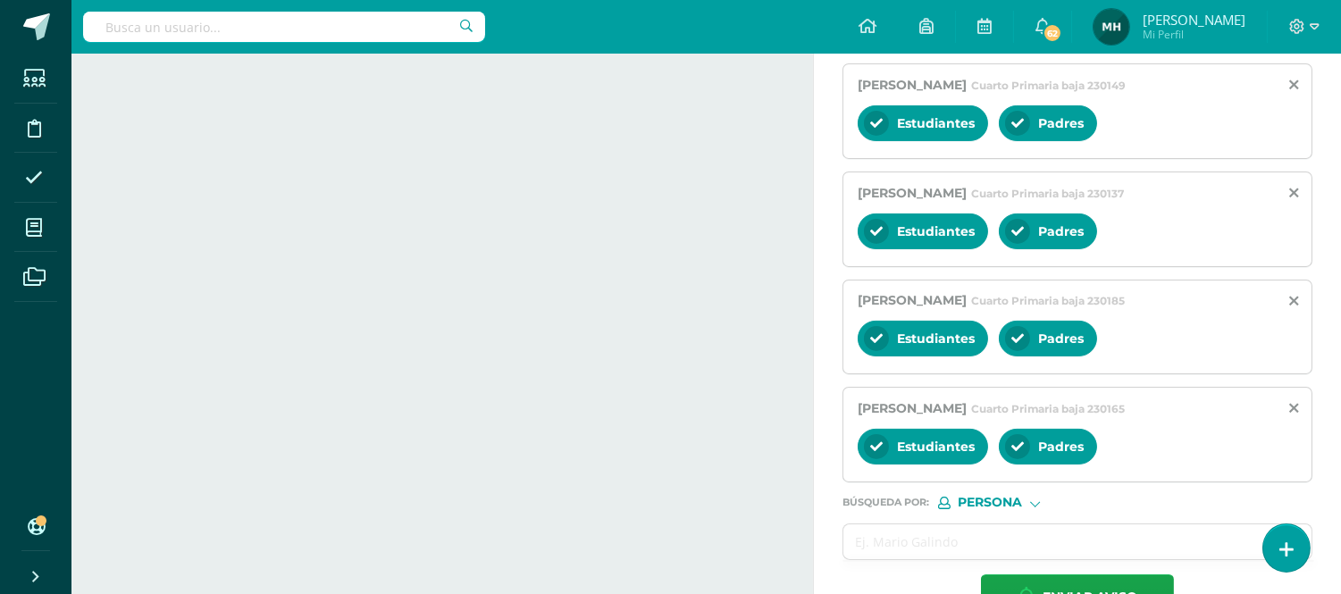
scroll to position [882, 0]
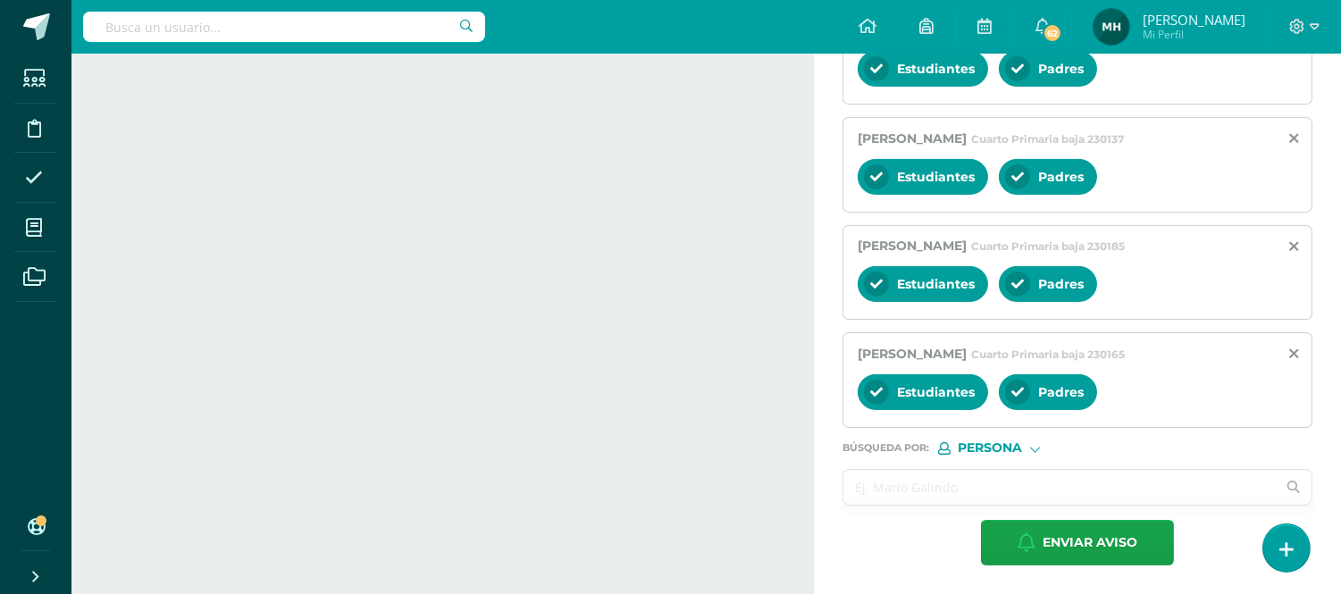
click at [1102, 495] on input "text" at bounding box center [1059, 487] width 432 height 35
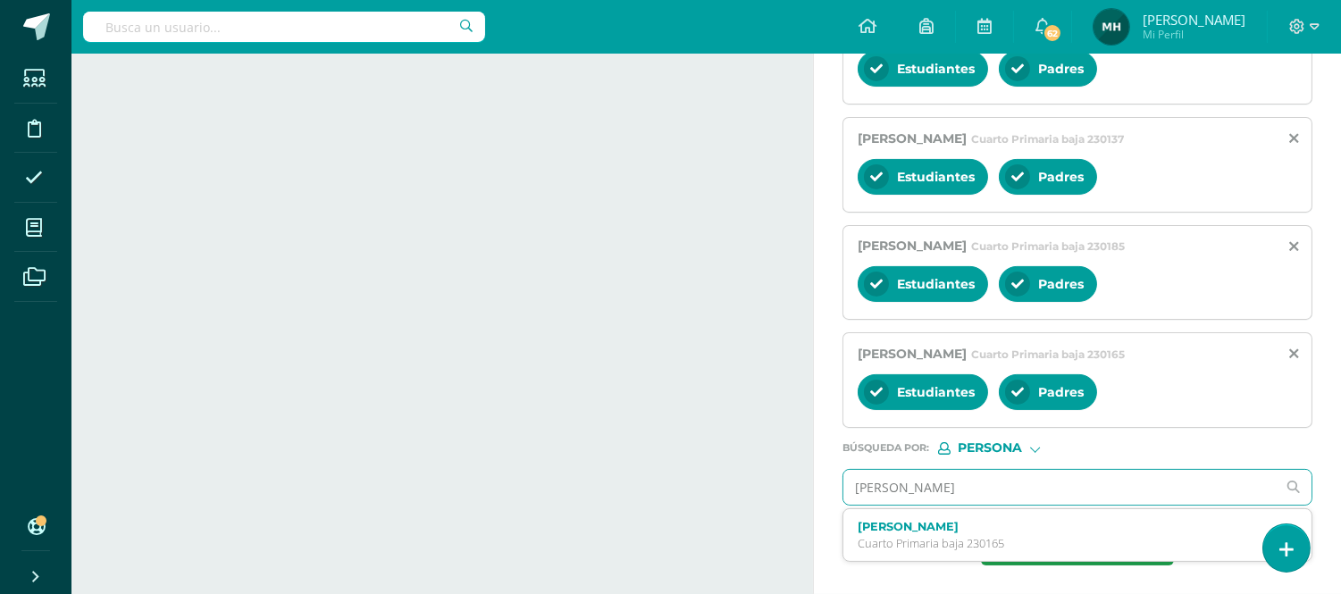
type input "[PERSON_NAME]"
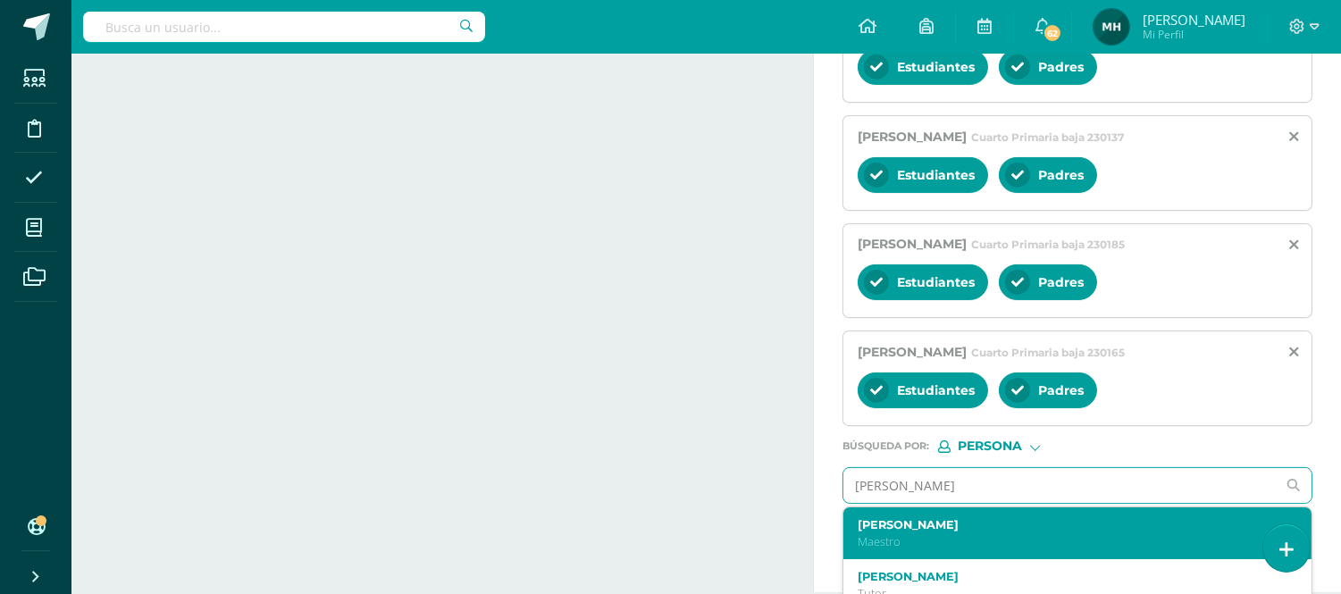
click at [1096, 520] on label "[PERSON_NAME]" at bounding box center [1067, 524] width 421 height 13
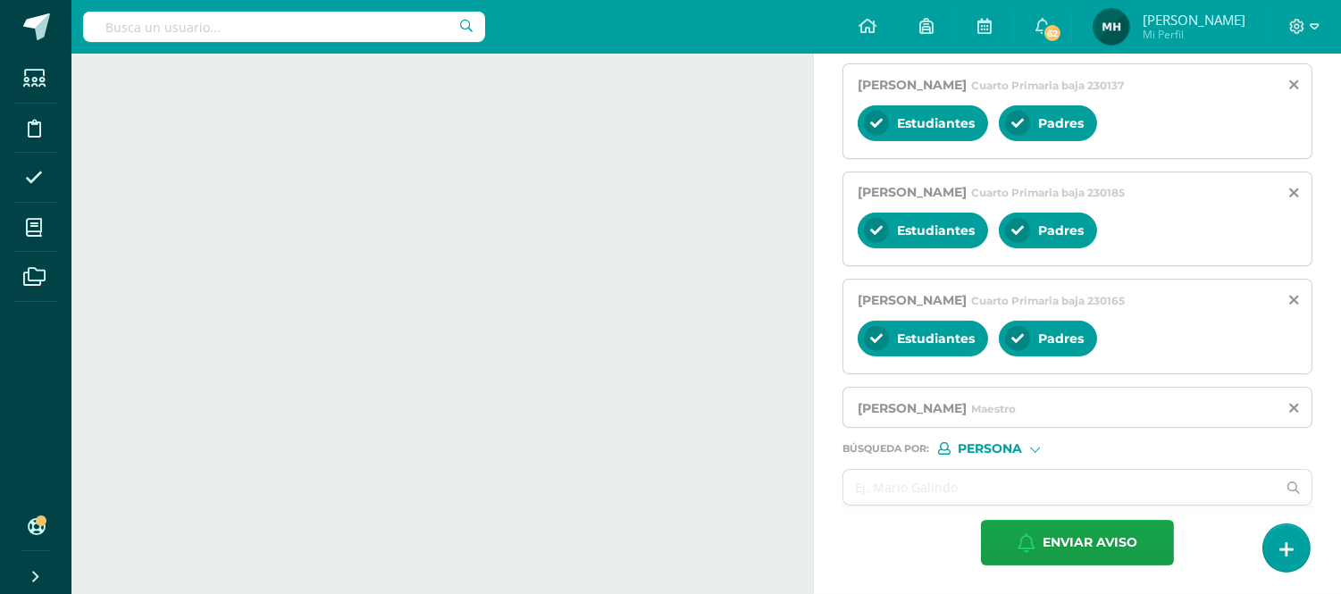
scroll to position [938, 0]
click at [1113, 485] on input "text" at bounding box center [1059, 487] width 432 height 35
type input "n"
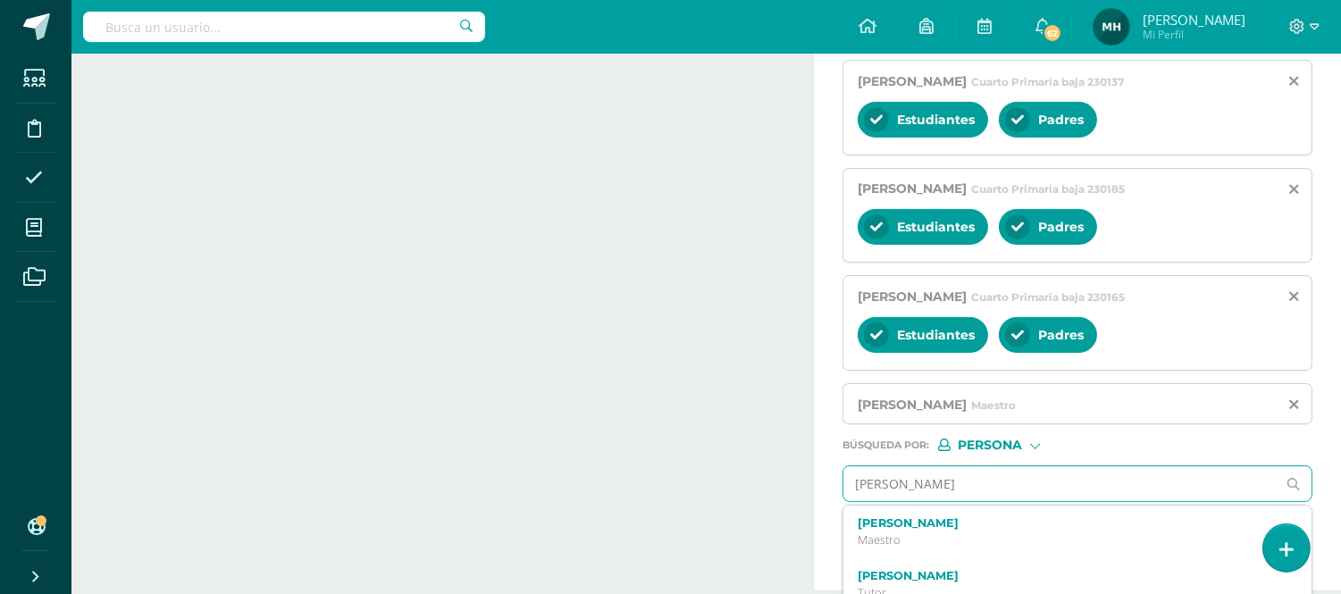
type input "[PERSON_NAME]"
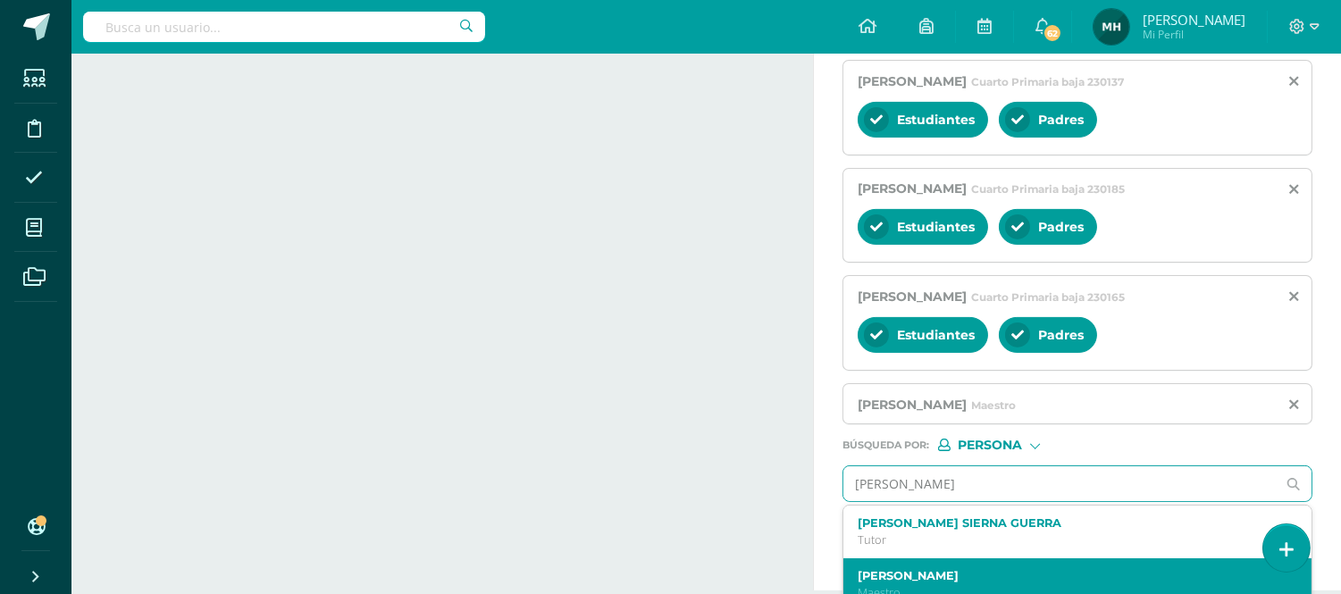
click at [1083, 565] on div "[PERSON_NAME]" at bounding box center [1077, 584] width 468 height 53
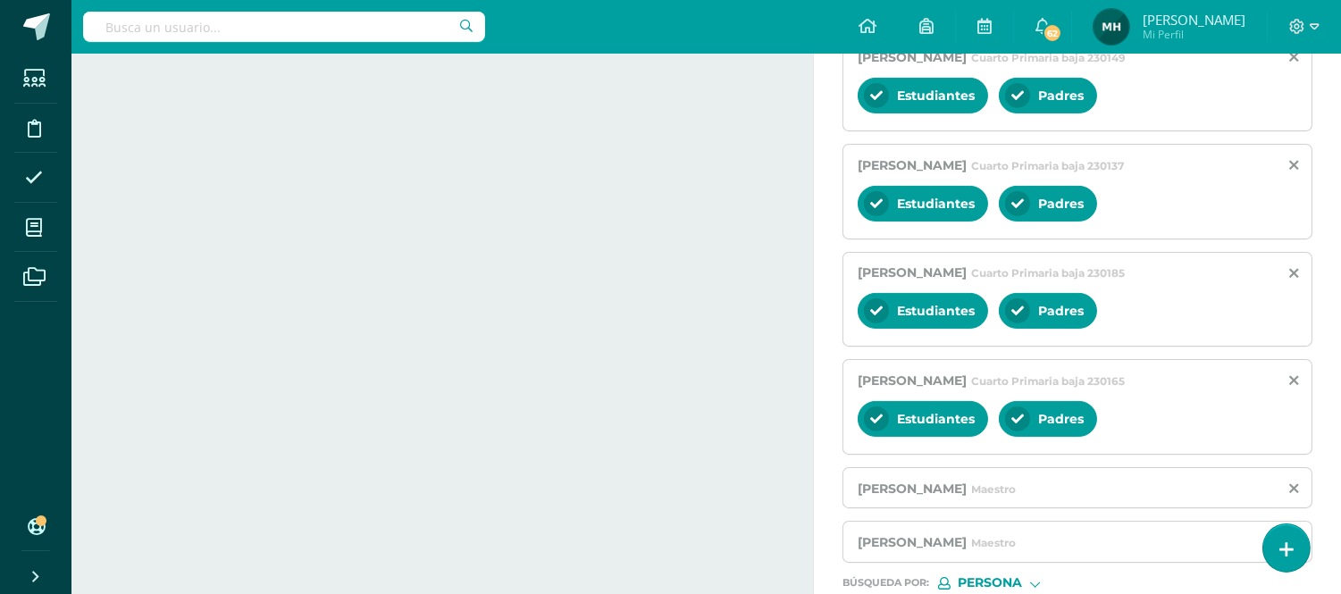
scroll to position [983, 0]
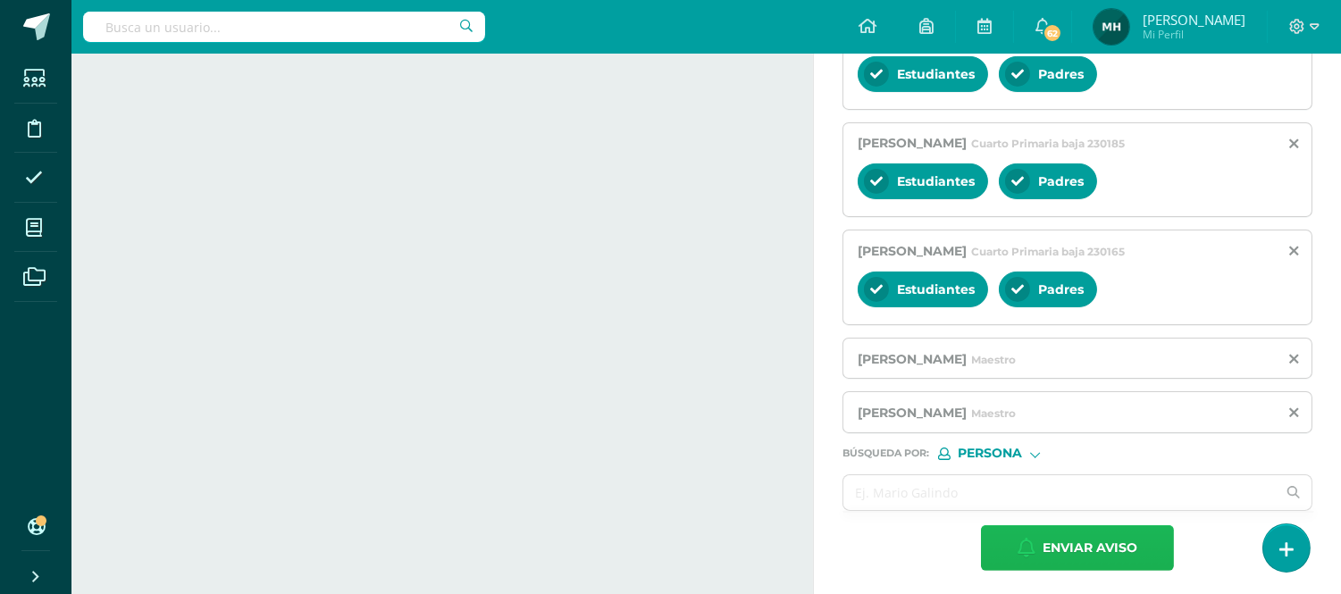
click at [1093, 549] on span "Enviar aviso" at bounding box center [1089, 548] width 95 height 44
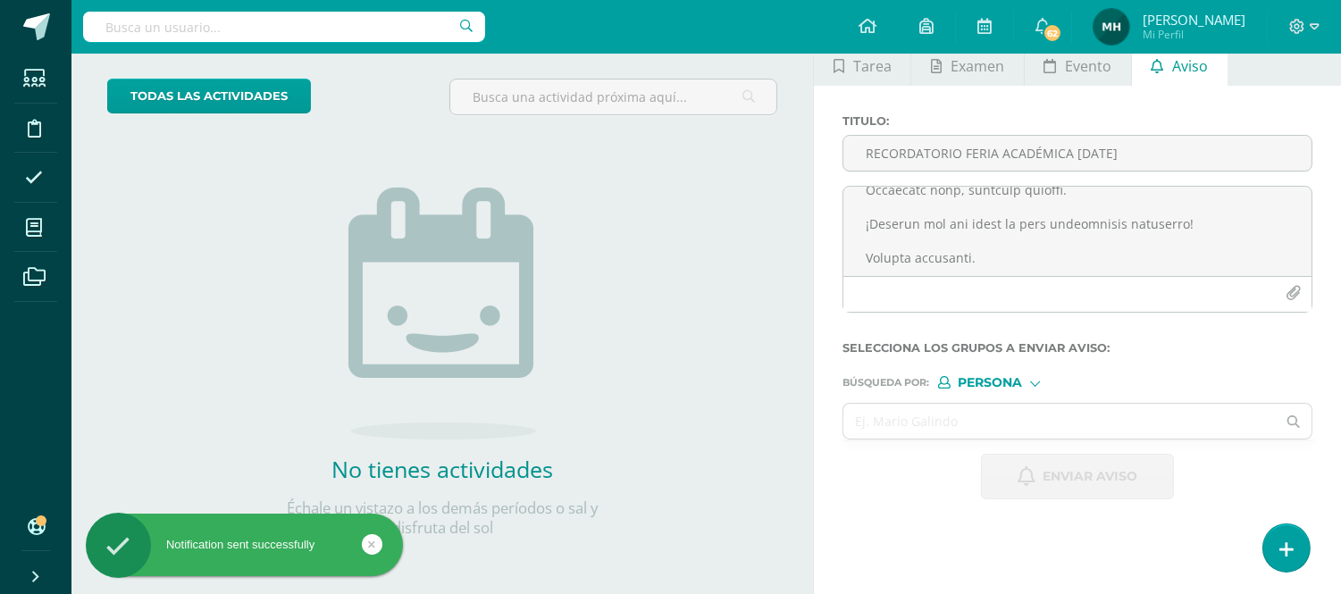
scroll to position [0, 0]
